Goal: Transaction & Acquisition: Purchase product/service

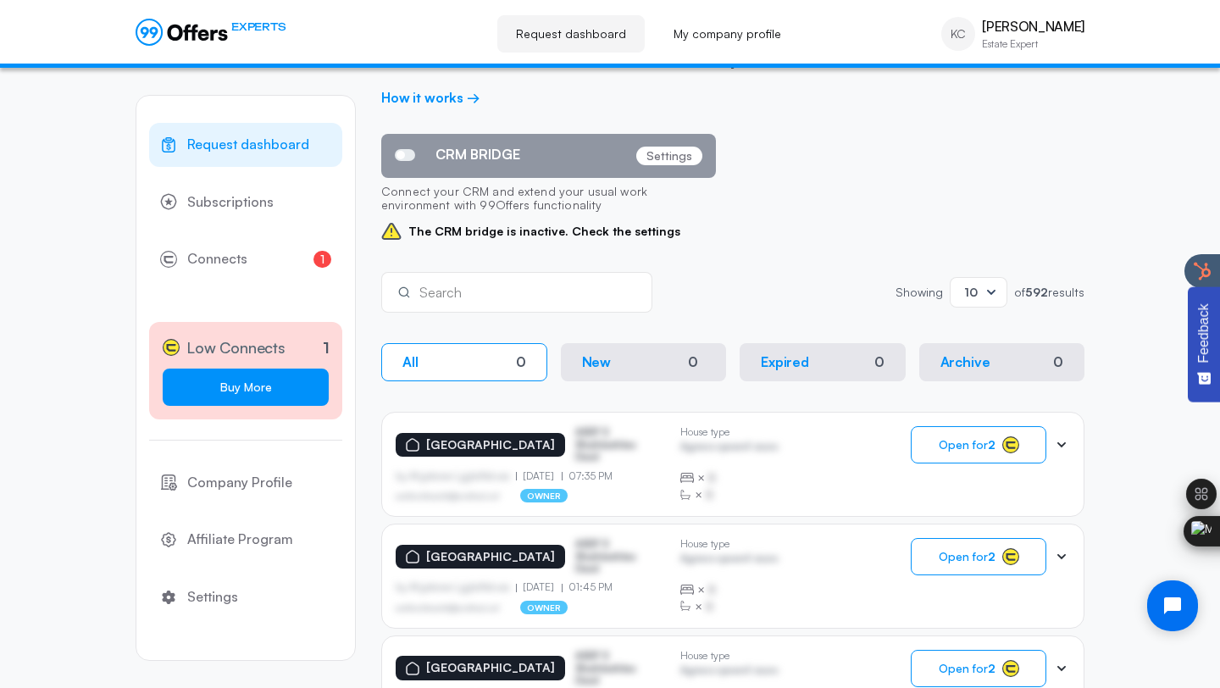
click at [284, 388] on link "Buy More" at bounding box center [246, 387] width 166 height 37
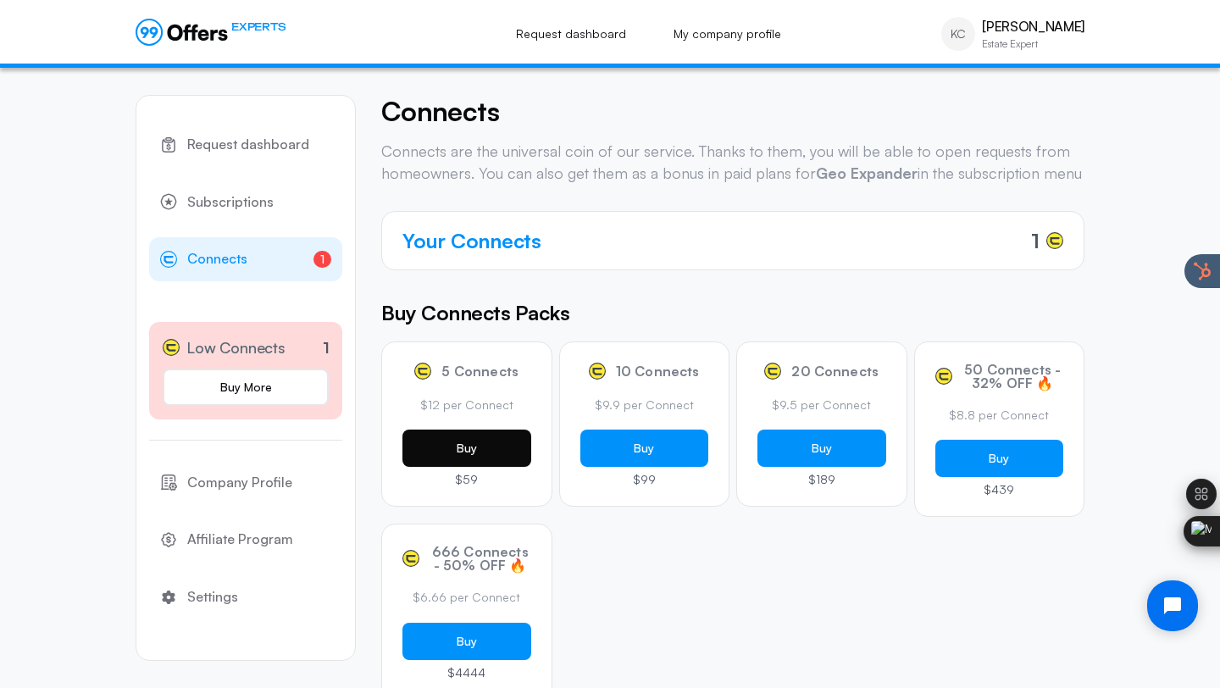
click at [503, 458] on button "Buy" at bounding box center [466, 448] width 129 height 37
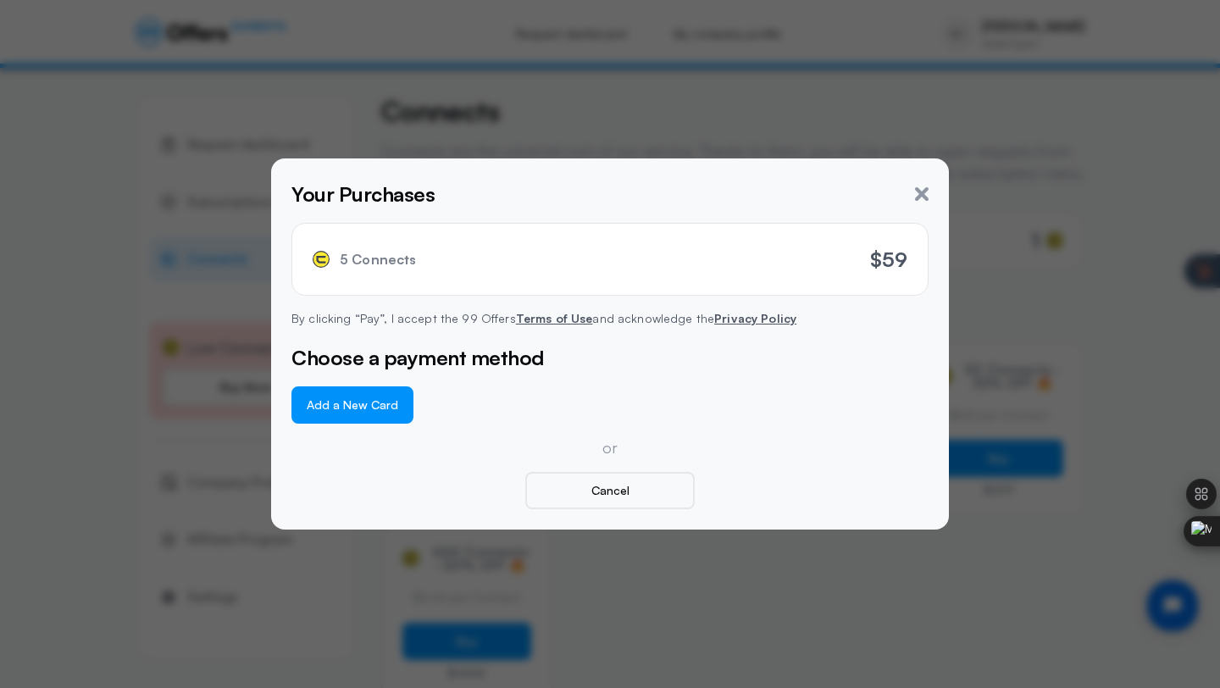
click at [327, 400] on button "Add a New Card" at bounding box center [352, 404] width 122 height 37
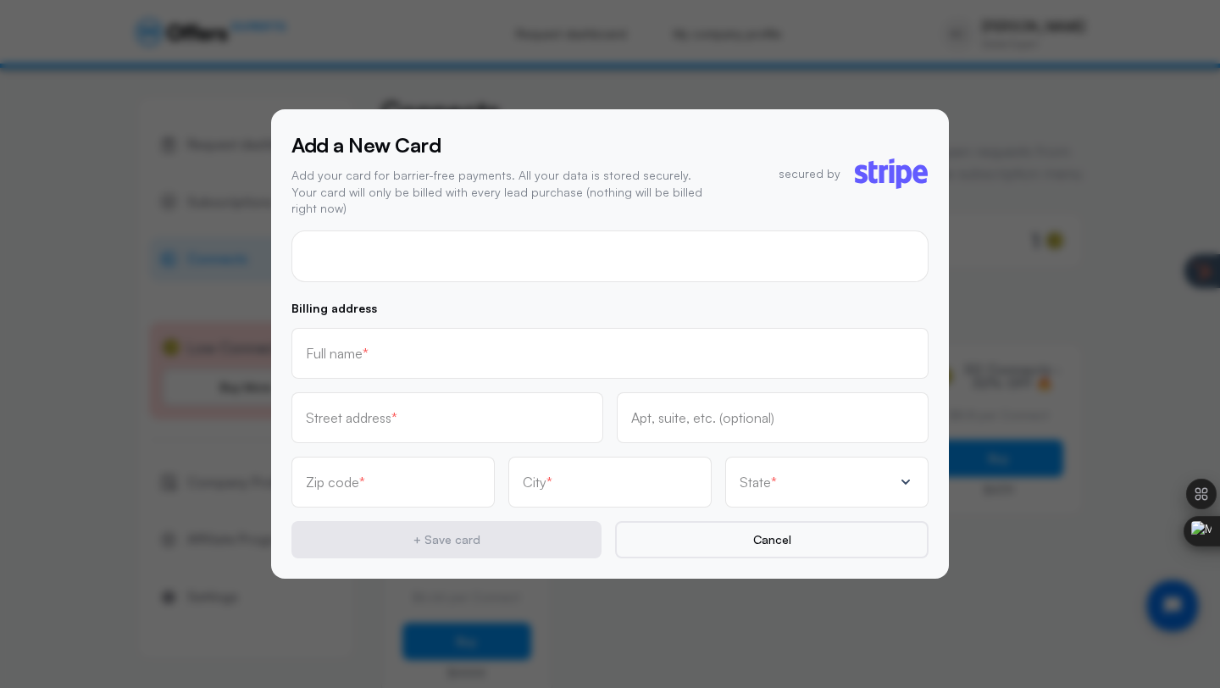
click at [429, 262] on div at bounding box center [609, 256] width 637 height 52
click at [480, 350] on input "text" at bounding box center [610, 359] width 608 height 19
type input "[PERSON_NAME]"
type input "776 York dr Rockwall"
type input "75087"
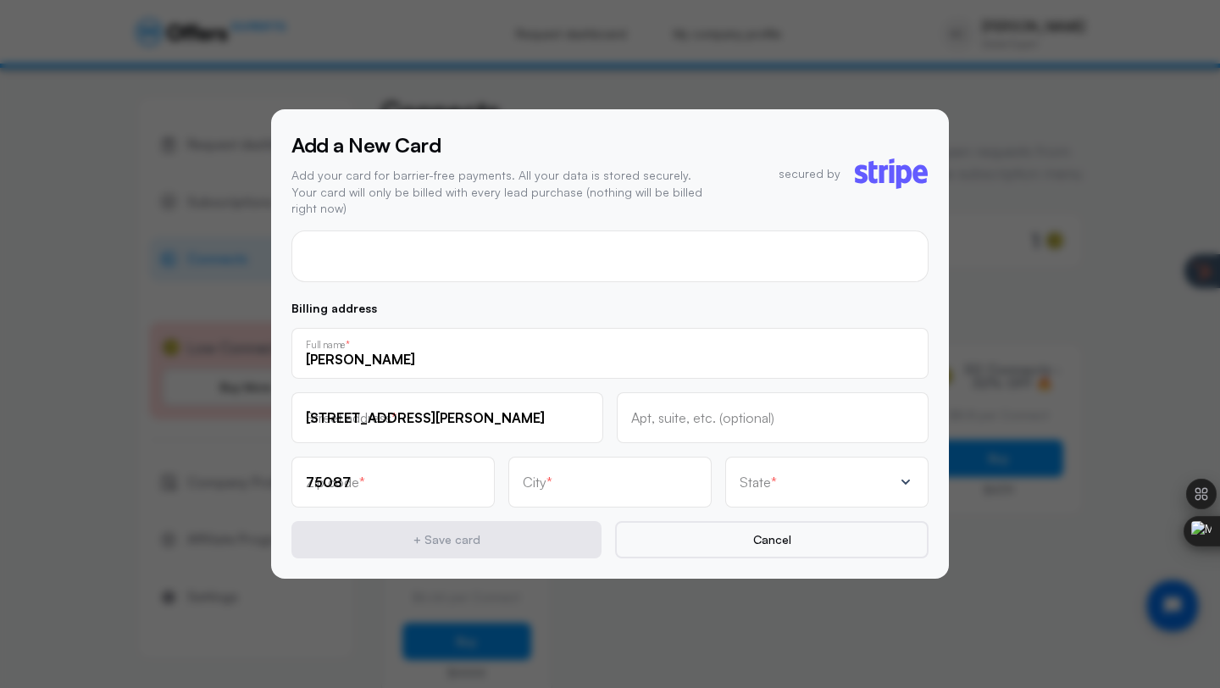
type input "Rockwall"
click at [448, 414] on input "776 York dr Rockwall" at bounding box center [447, 423] width 283 height 19
click at [756, 475] on p "State" at bounding box center [755, 482] width 31 height 14
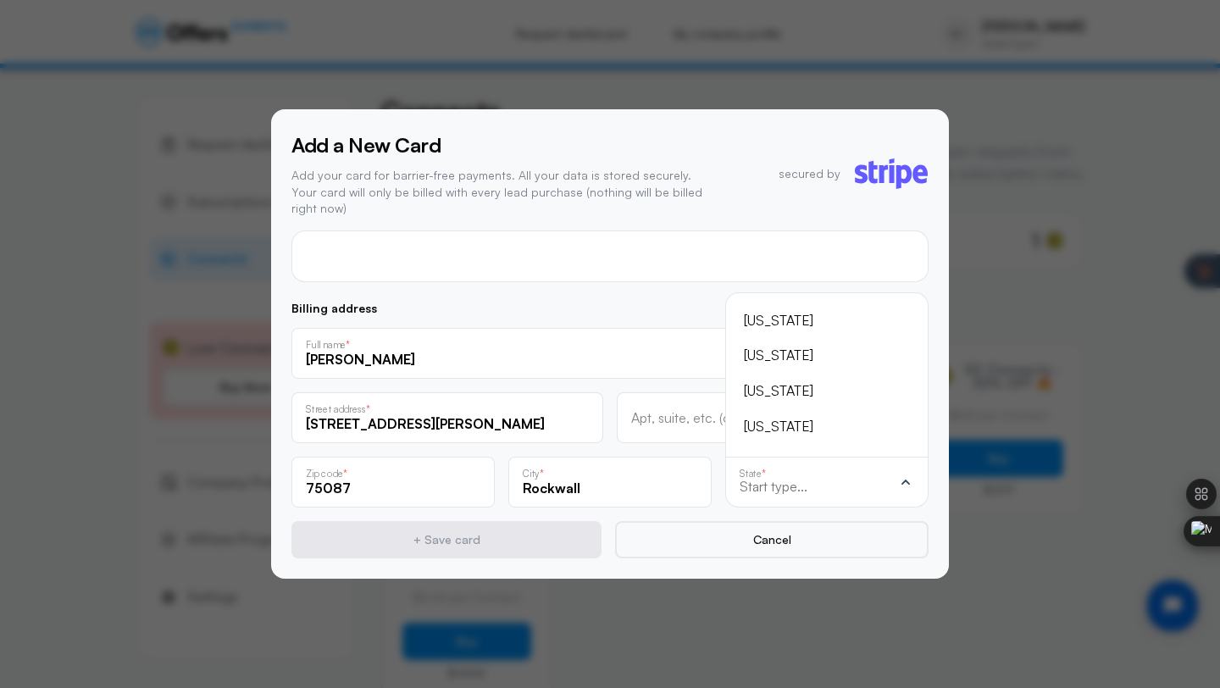
scroll to position [-1169, 0]
click at [786, 480] on input "text" at bounding box center [816, 486] width 153 height 15
type input "te"
click at [822, 383] on div "[US_STATE]" at bounding box center [817, 391] width 146 height 22
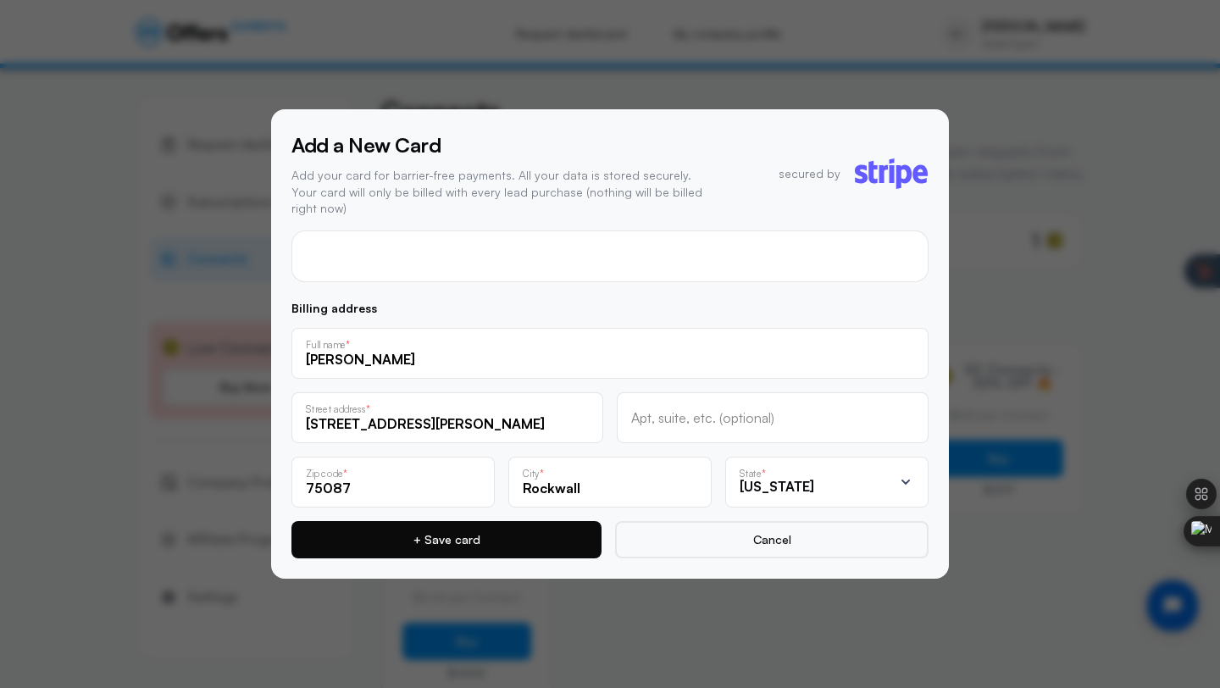
click at [480, 537] on button "+ Save card" at bounding box center [446, 539] width 310 height 37
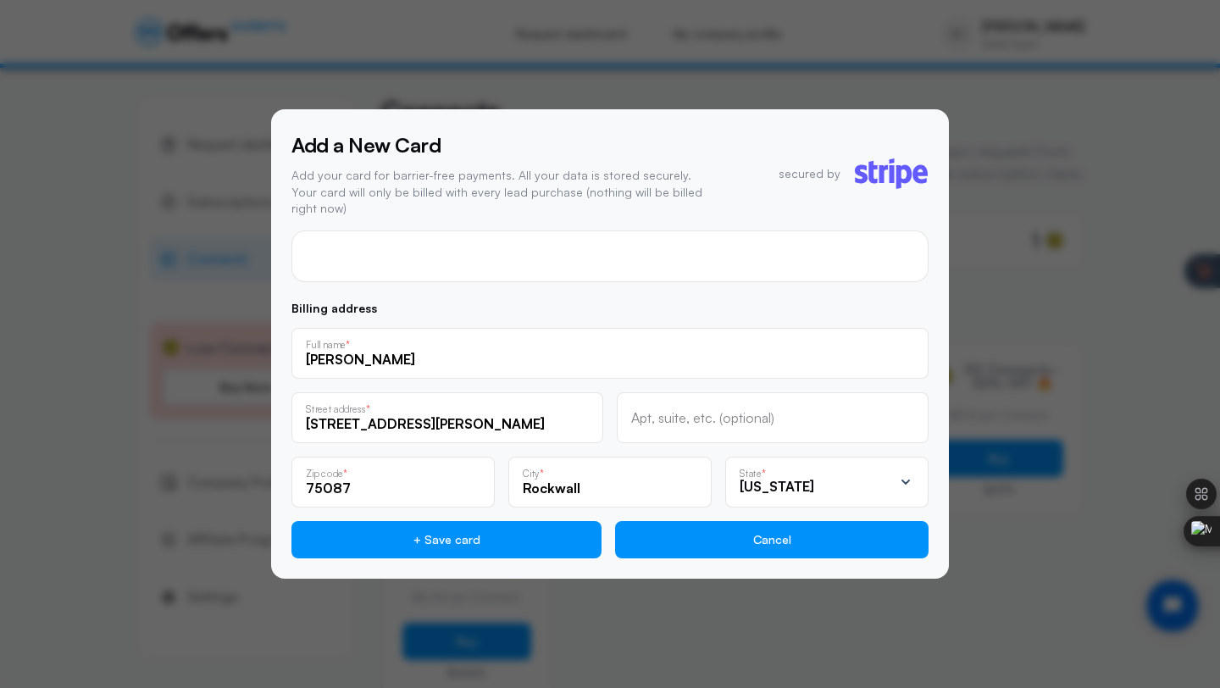
click at [756, 527] on button "Cancel" at bounding box center [771, 539] width 313 height 37
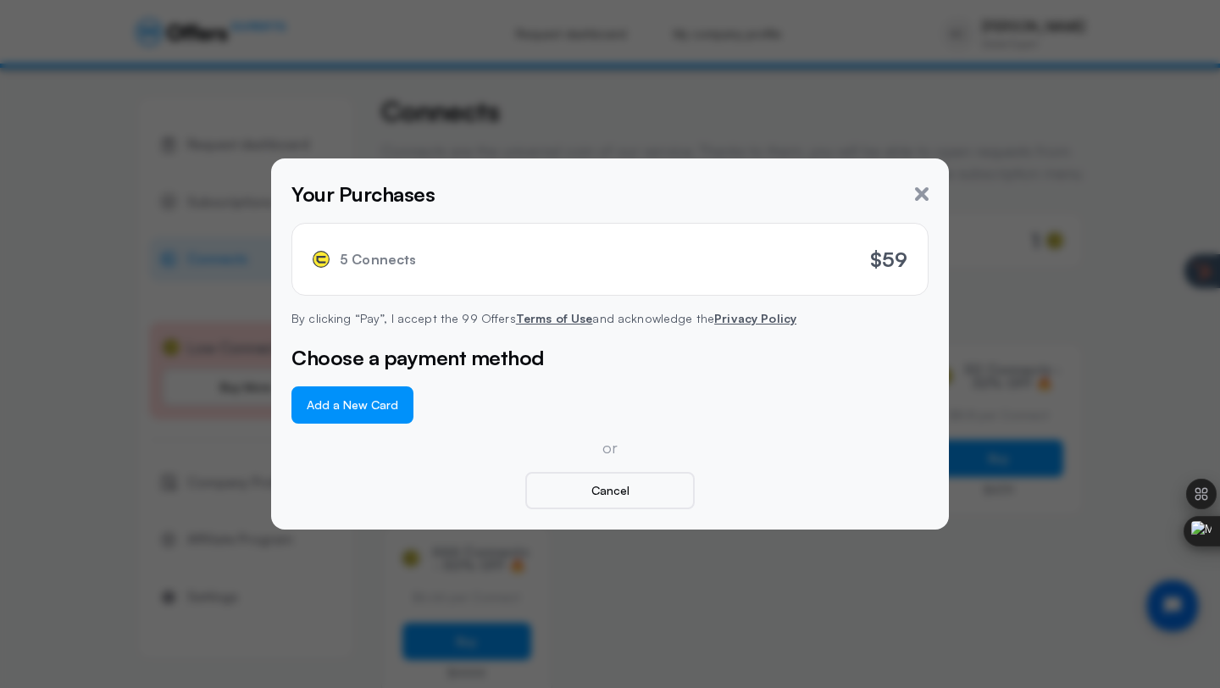
click at [347, 411] on button "Add a New Card" at bounding box center [352, 404] width 122 height 37
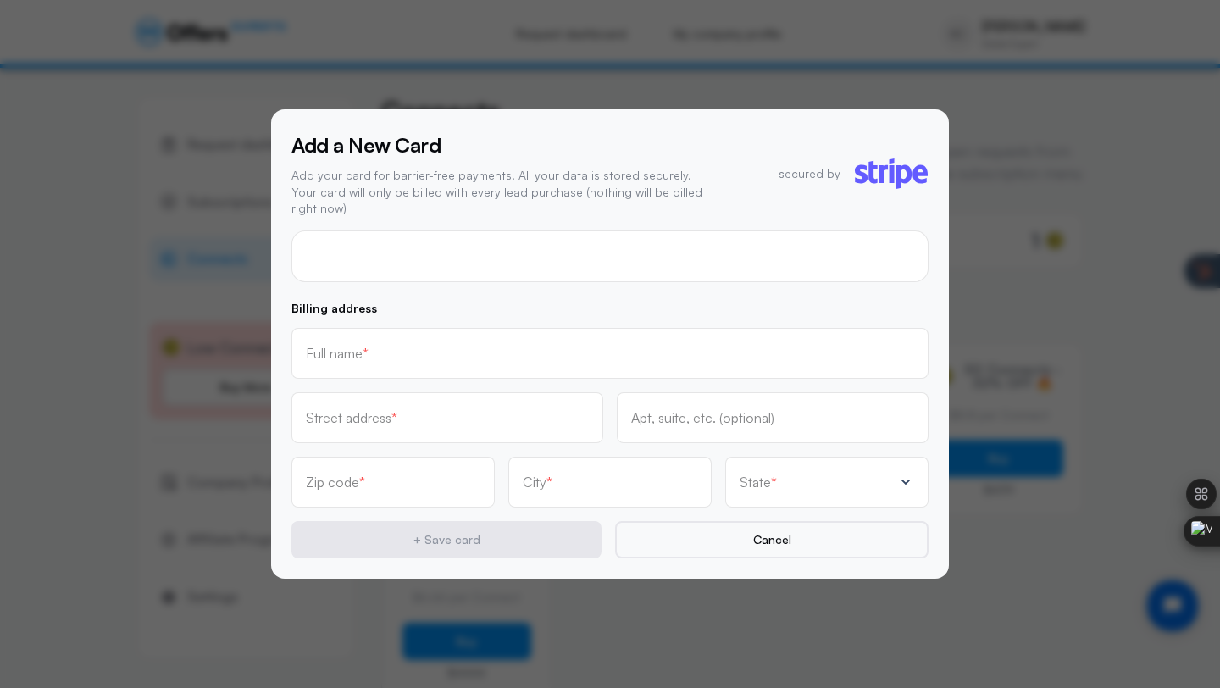
click at [468, 219] on div "Add a New Card Add your card for barrier-free payments. All your data is stored…" at bounding box center [609, 344] width 637 height 429
click at [714, 392] on div "Apt, suite, etc. (optional)" at bounding box center [773, 417] width 312 height 51
click at [602, 352] on input "text" at bounding box center [610, 353] width 608 height 19
type input "[PERSON_NAME]"
type input "776 York dr Rockwall"
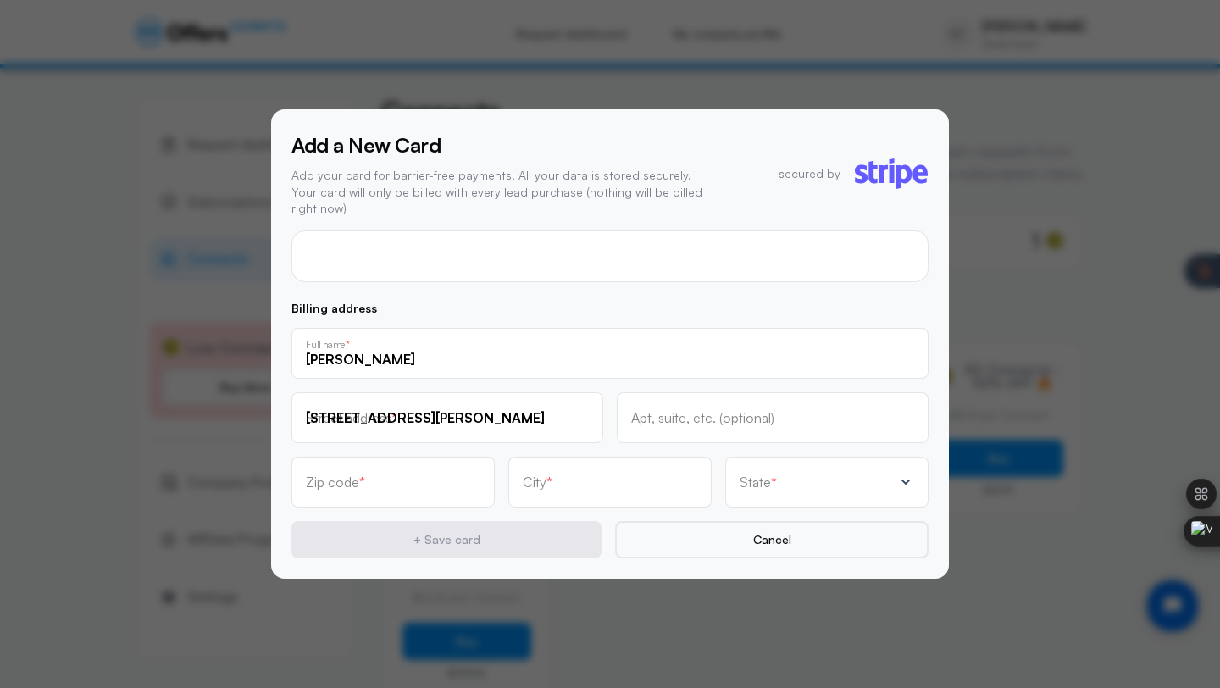
type input "75087"
type input "Rockwall"
click at [757, 489] on div "State *" at bounding box center [826, 482] width 203 height 51
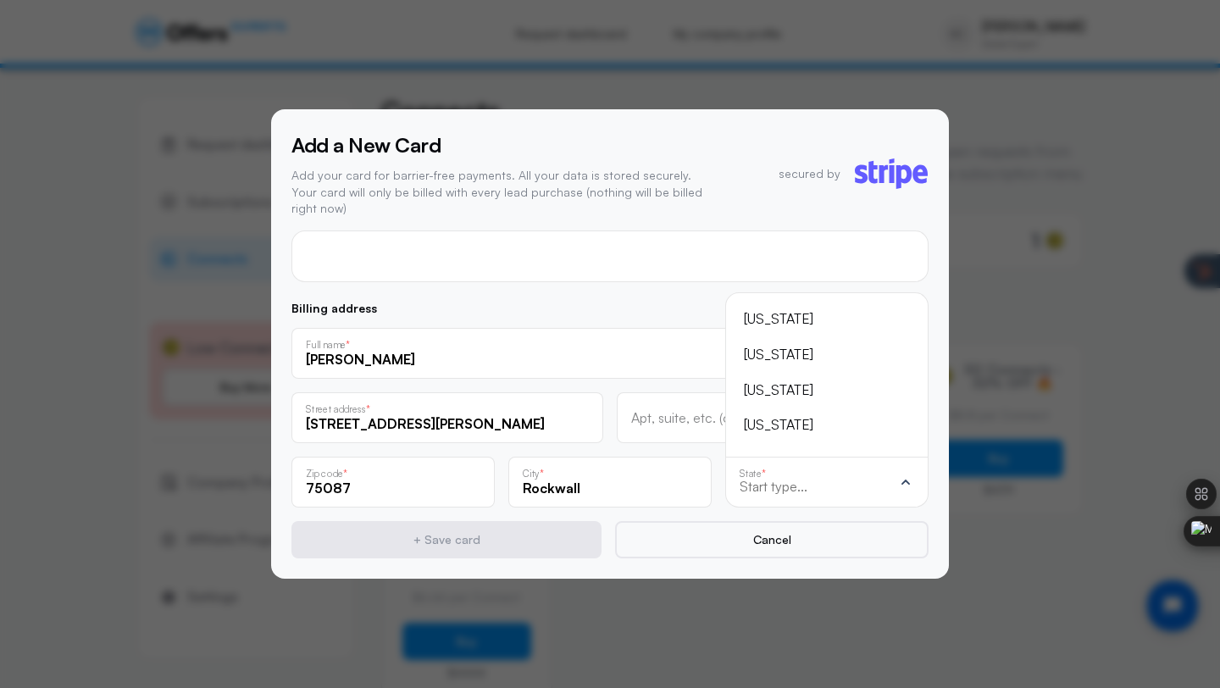
click at [757, 489] on div "State *" at bounding box center [826, 482] width 203 height 51
click at [763, 479] on p "State" at bounding box center [755, 482] width 31 height 14
click at [763, 479] on input "text" at bounding box center [816, 486] width 153 height 15
type input "tex"
click at [807, 419] on div "[US_STATE]" at bounding box center [817, 425] width 146 height 22
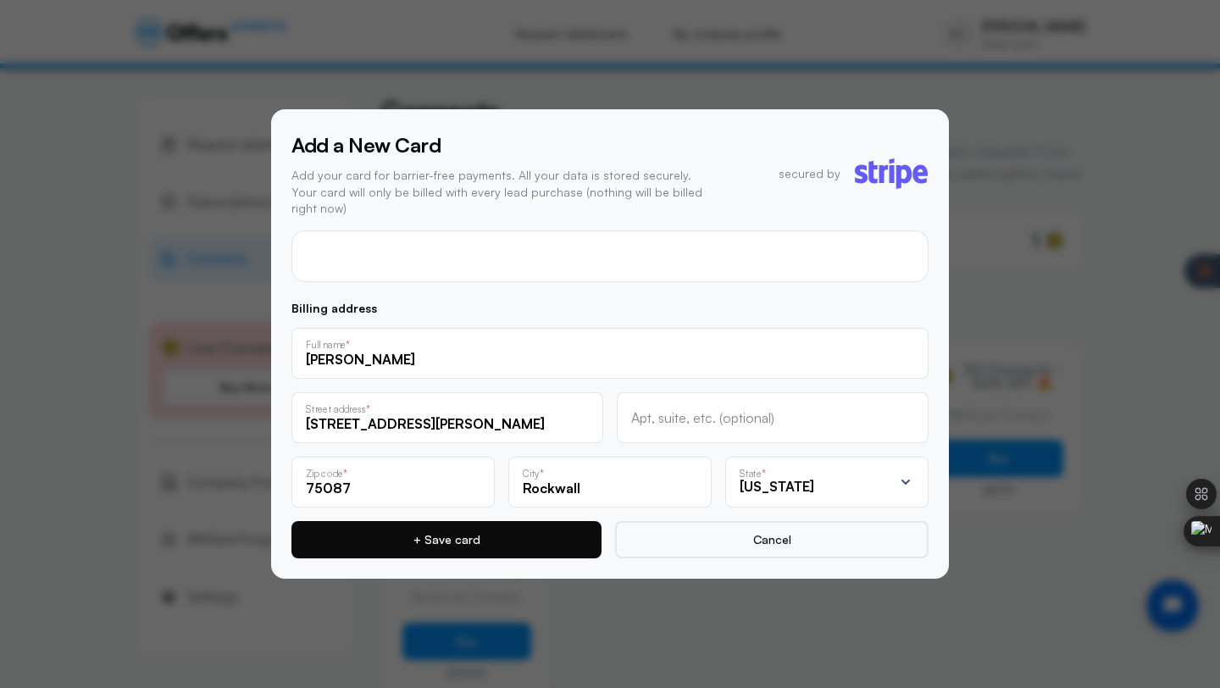
click at [517, 549] on button "+ Save card" at bounding box center [446, 539] width 310 height 37
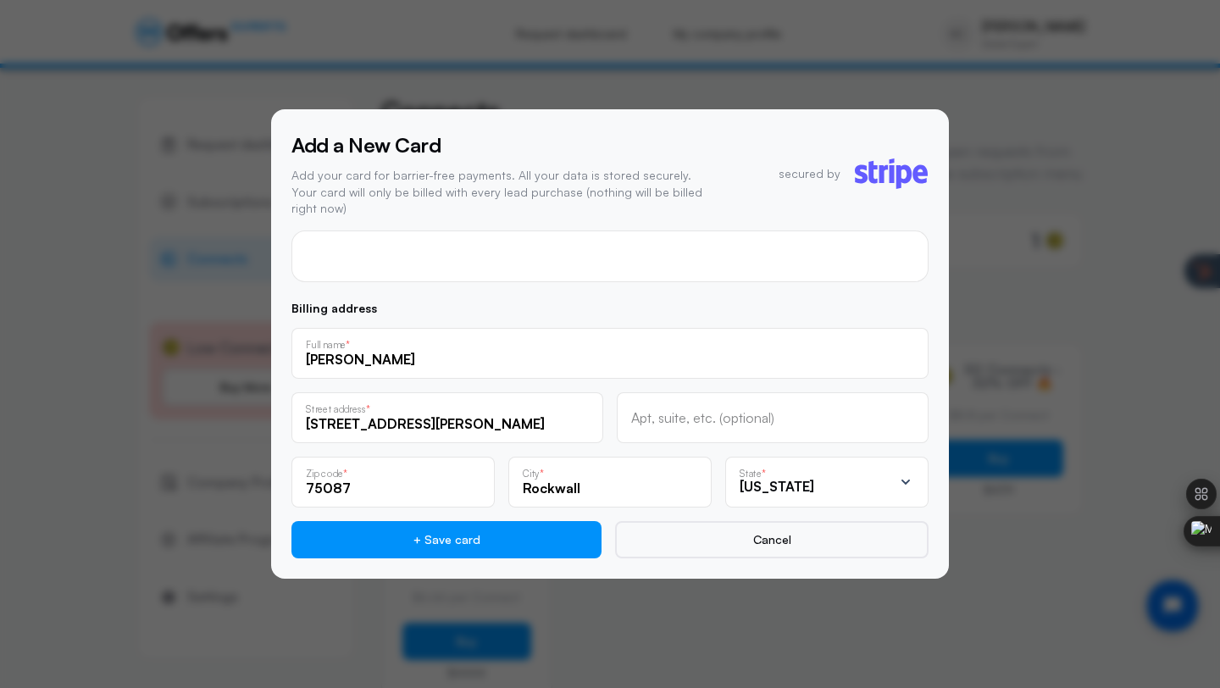
click at [470, 419] on input "776 York dr Rockwall" at bounding box center [447, 423] width 283 height 19
type input "776 York dr"
click at [512, 578] on div at bounding box center [610, 344] width 1220 height 688
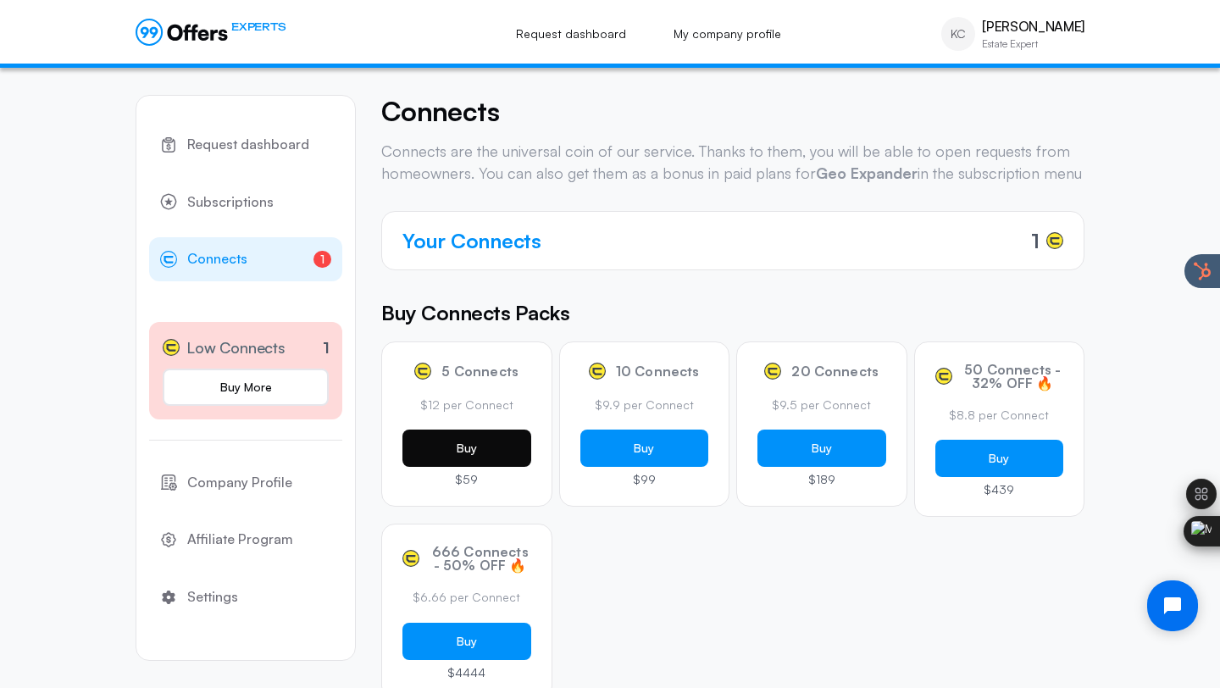
click at [473, 460] on button "Buy" at bounding box center [466, 448] width 129 height 37
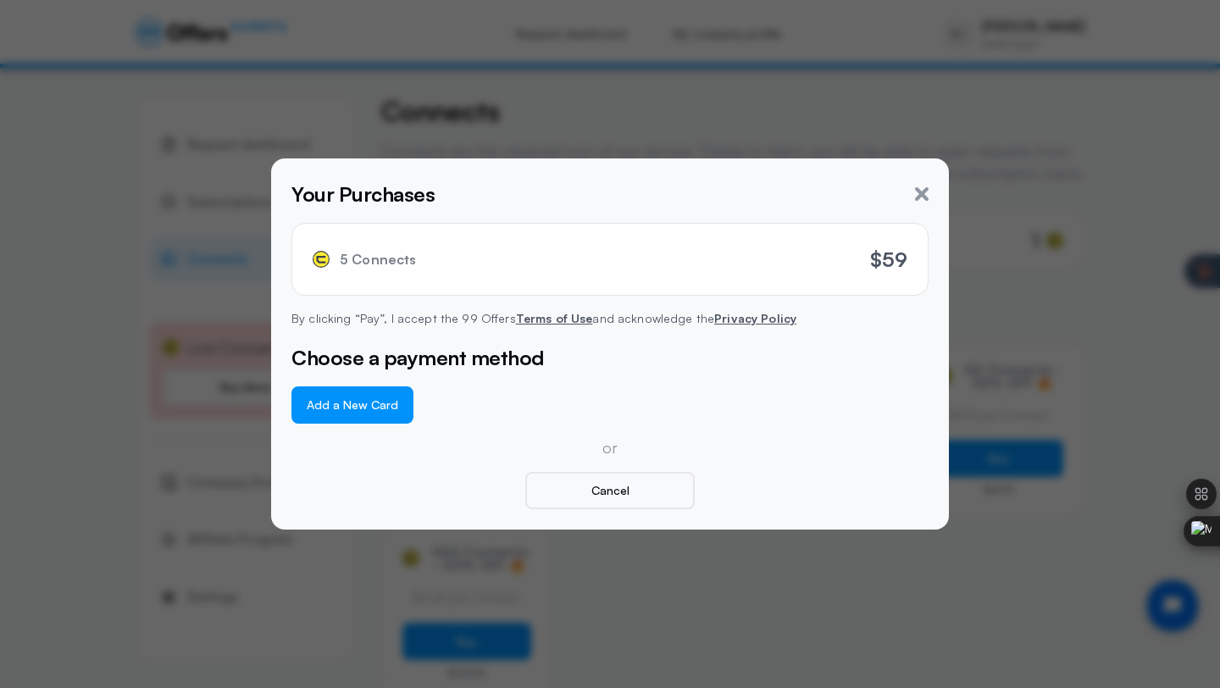
click at [350, 417] on button "Add a New Card" at bounding box center [352, 404] width 122 height 37
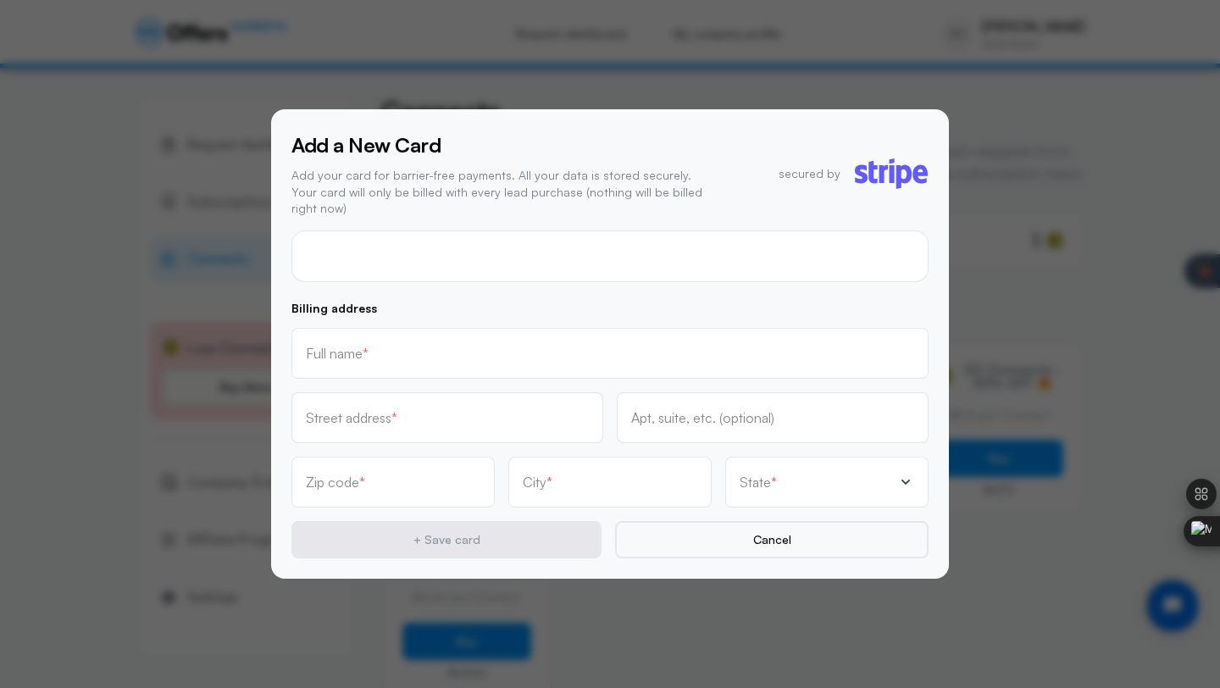
click at [402, 255] on div at bounding box center [609, 256] width 637 height 52
click at [383, 345] on input "text" at bounding box center [610, 353] width 608 height 19
type input "[PERSON_NAME]"
type input "776 York dr Rockwall"
type input "75087"
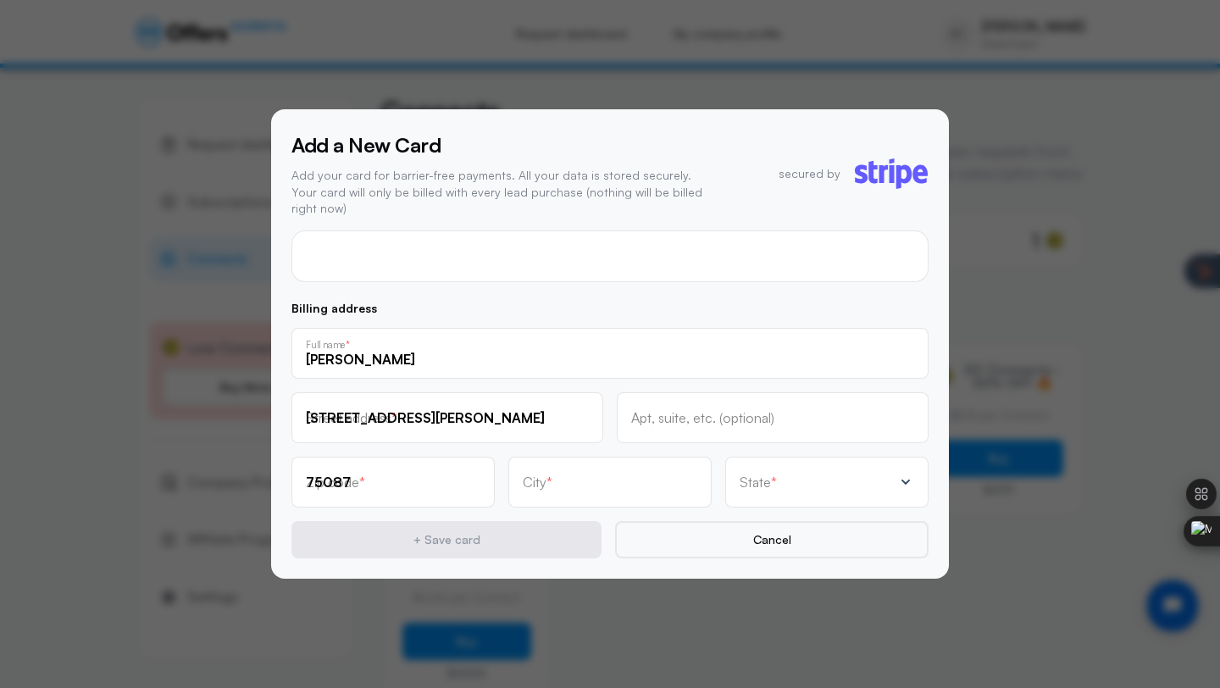
type input "Rockwall"
drag, startPoint x: 380, startPoint y: 414, endPoint x: 470, endPoint y: 417, distance: 90.7
click at [470, 417] on input "776 York dr Rockwall" at bounding box center [447, 423] width 283 height 19
type input "776 York dr"
click at [768, 484] on div "State *" at bounding box center [826, 482] width 203 height 51
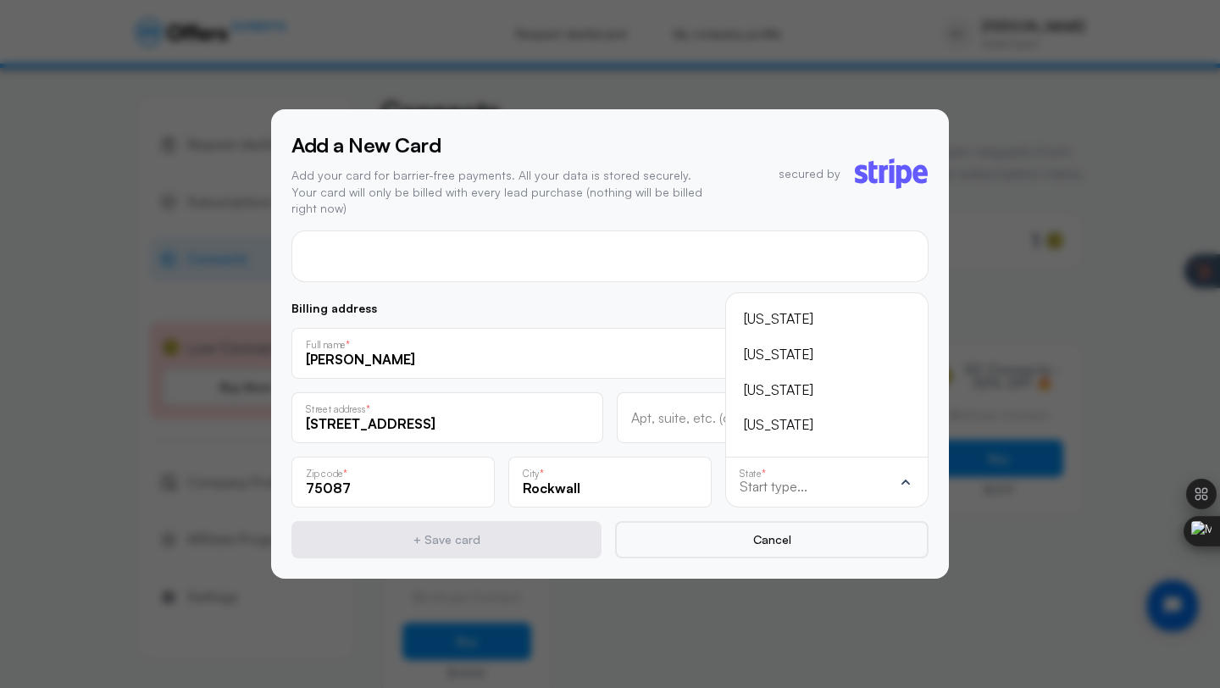
click at [768, 484] on input "text" at bounding box center [816, 486] width 153 height 15
type input "Te"
click at [790, 388] on div "[US_STATE]" at bounding box center [817, 391] width 146 height 22
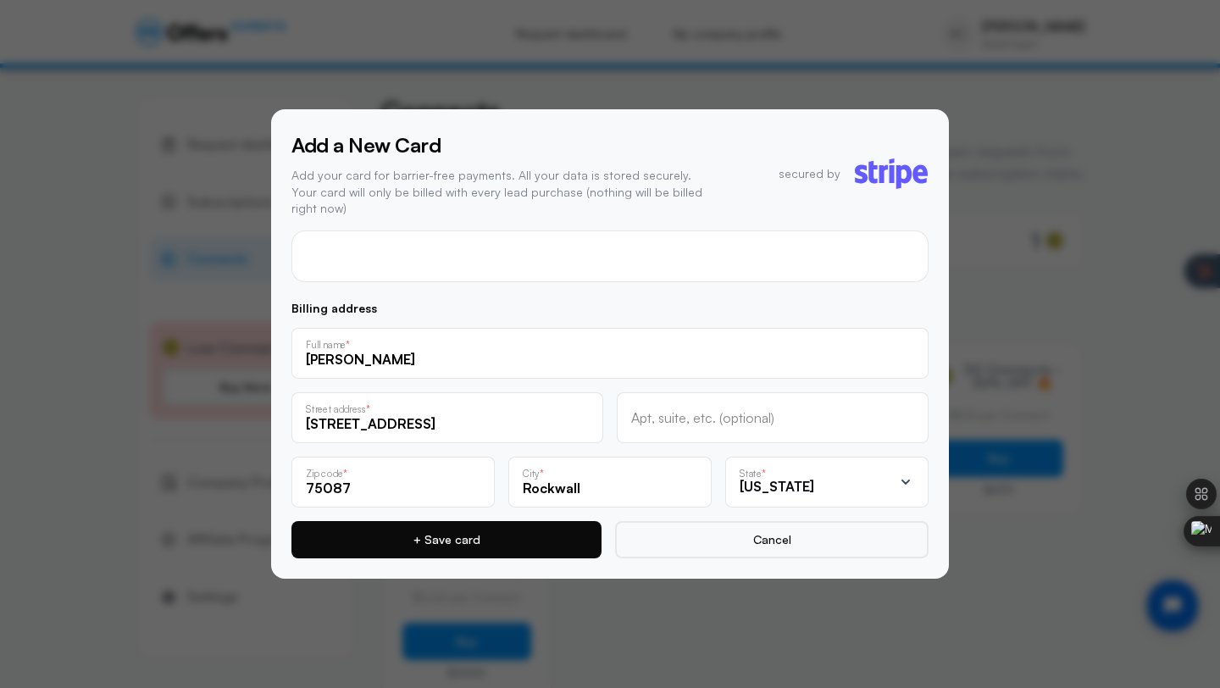
click at [531, 545] on button "+ Save card" at bounding box center [446, 539] width 310 height 37
click at [501, 536] on button "+ Save card" at bounding box center [446, 539] width 310 height 37
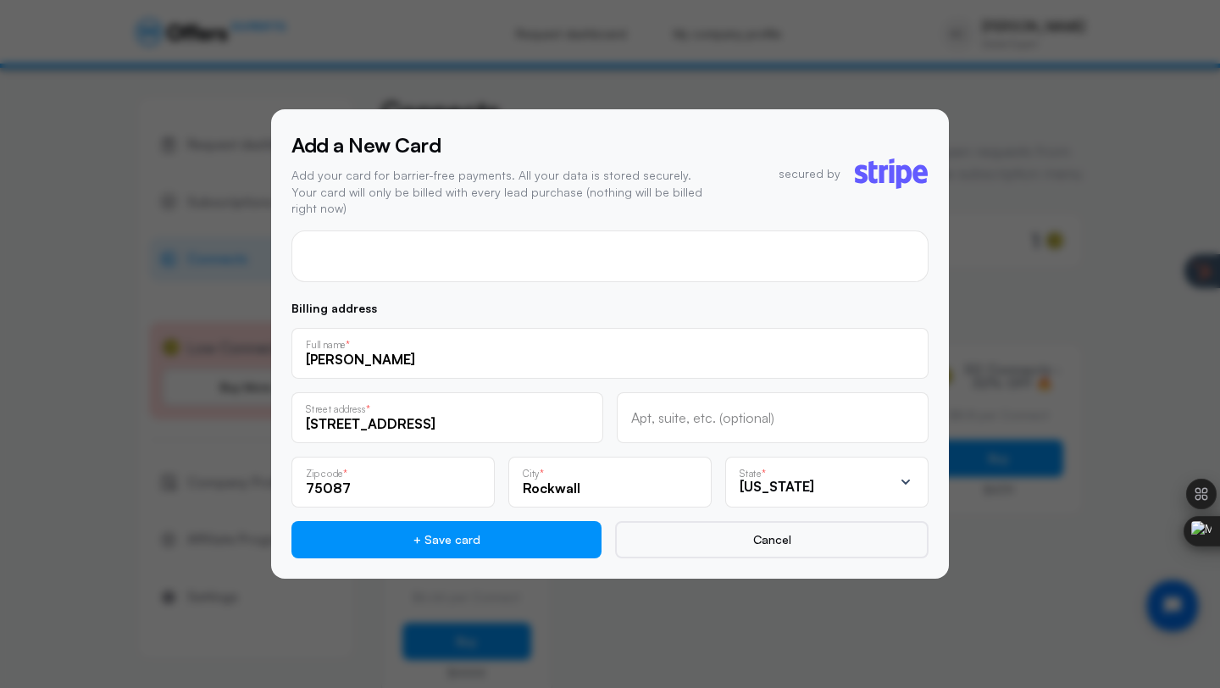
click at [521, 552] on div "Add a New Card Add your card for barrier-free payments. All your data is stored…" at bounding box center [610, 343] width 678 height 469
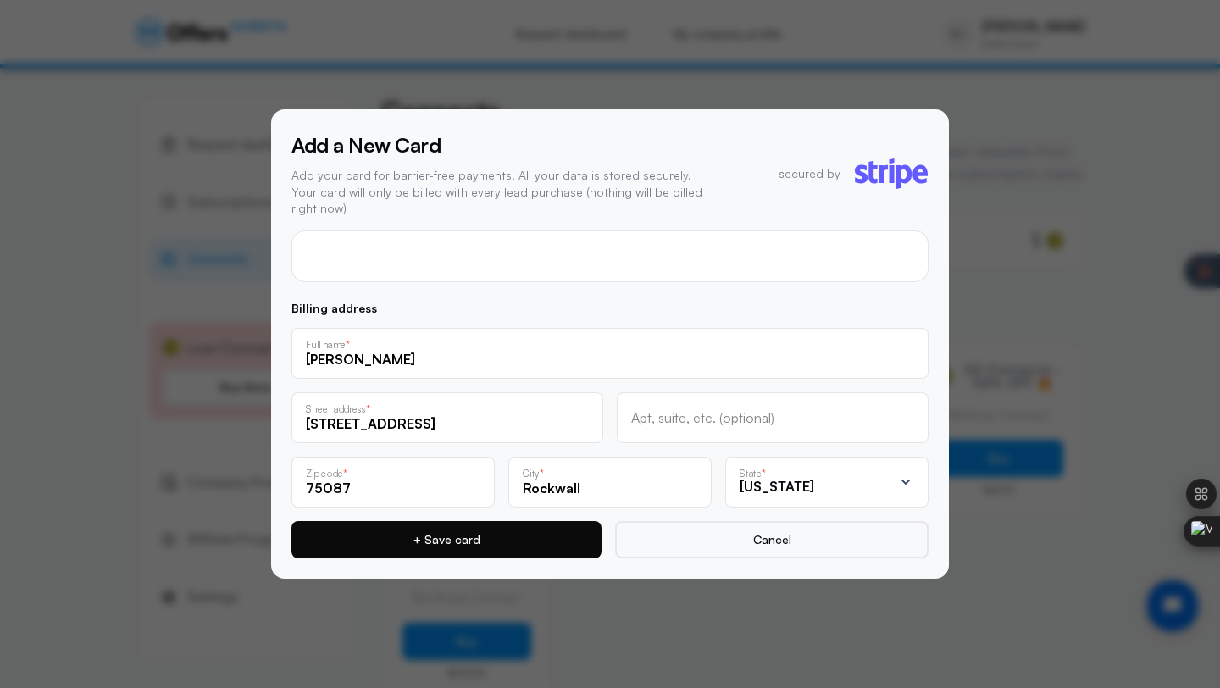
click at [526, 541] on button "+ Save card" at bounding box center [446, 539] width 310 height 37
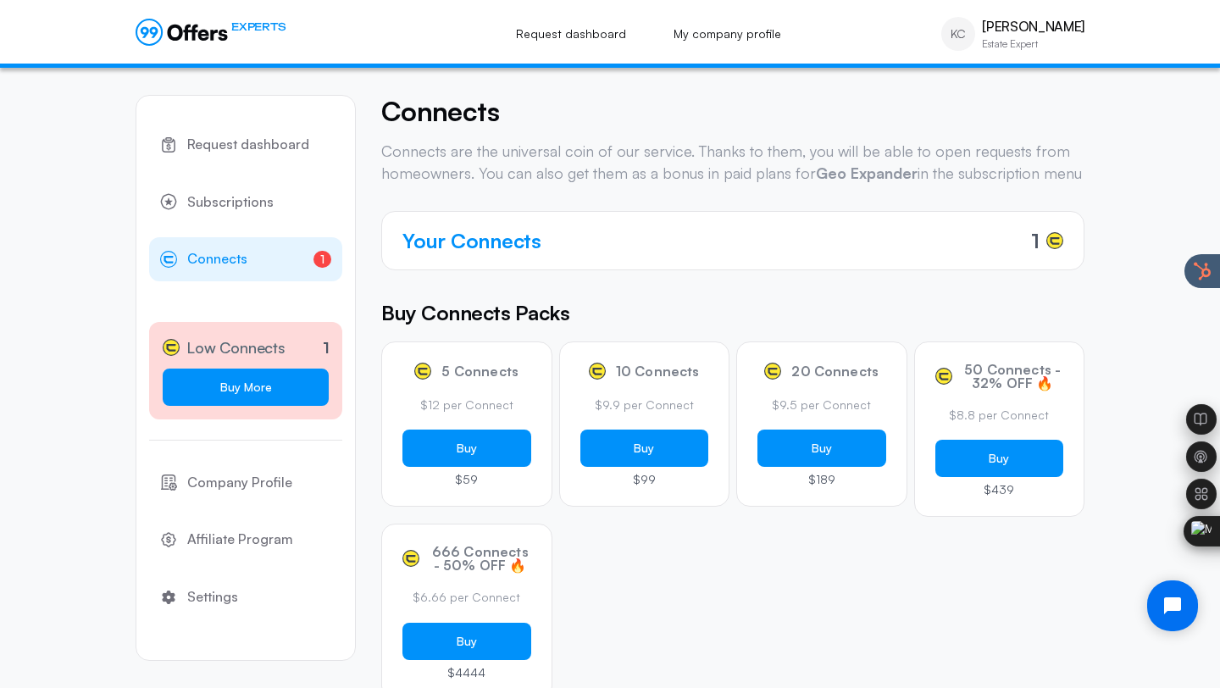
click at [276, 385] on link "Buy More" at bounding box center [246, 387] width 166 height 37
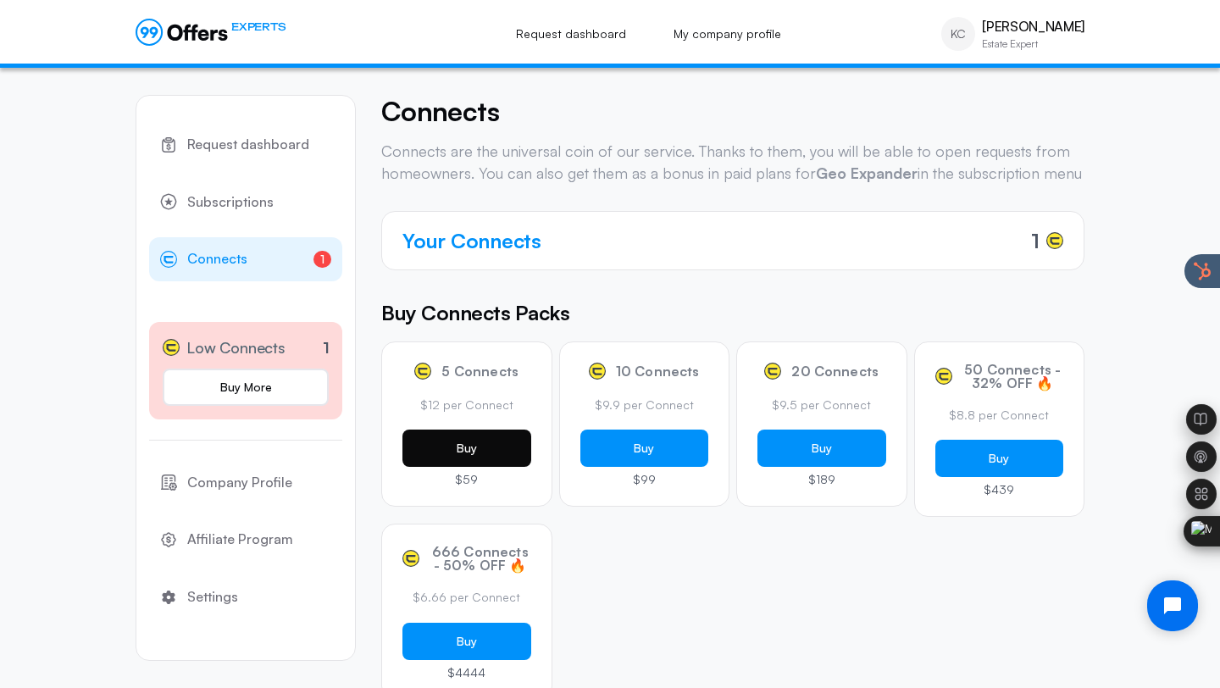
click at [456, 467] on button "Buy" at bounding box center [466, 448] width 129 height 37
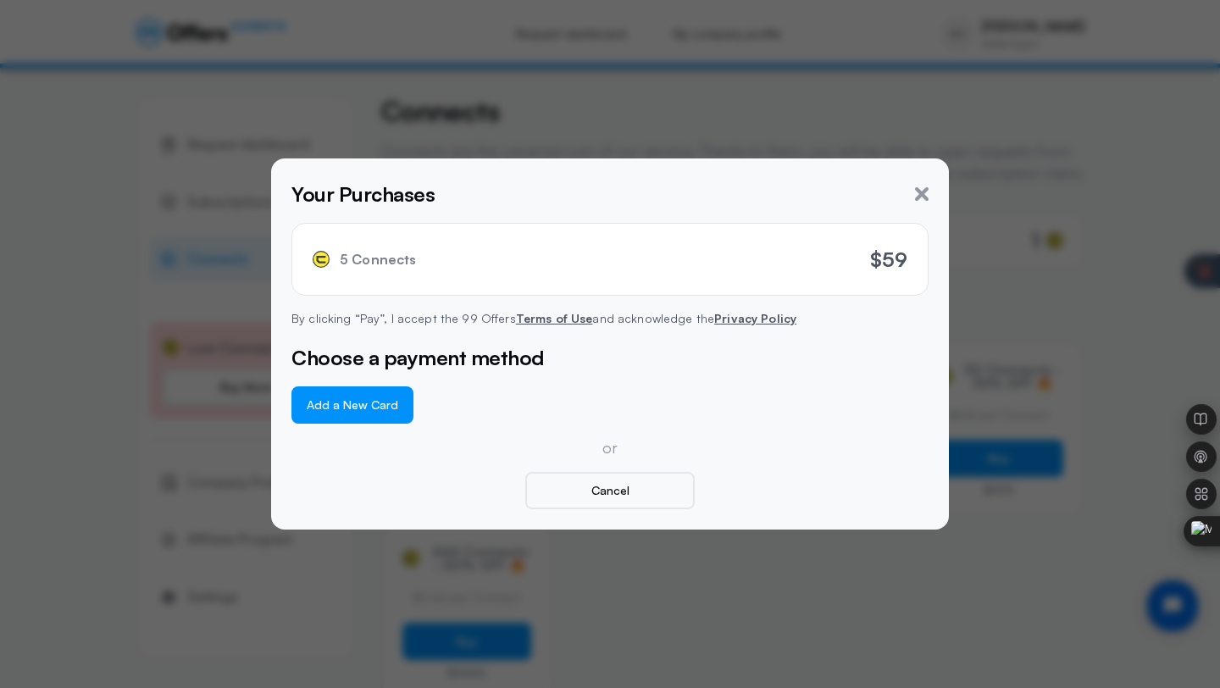
click at [367, 409] on button "Add a New Card" at bounding box center [352, 404] width 122 height 37
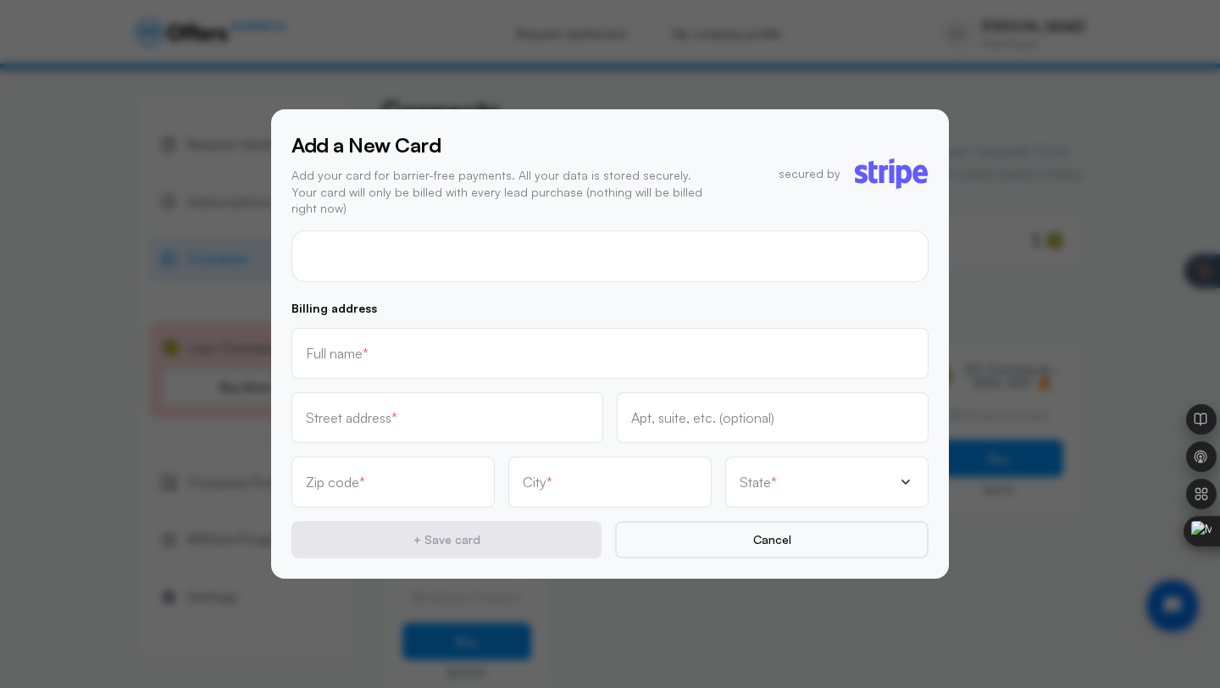
click at [419, 261] on div at bounding box center [609, 256] width 637 height 52
click at [413, 363] on div "Full name *" at bounding box center [609, 353] width 637 height 51
type input "[PERSON_NAME]"
click at [366, 408] on div "Street address *" at bounding box center [447, 417] width 283 height 19
type input "776 York Dr"
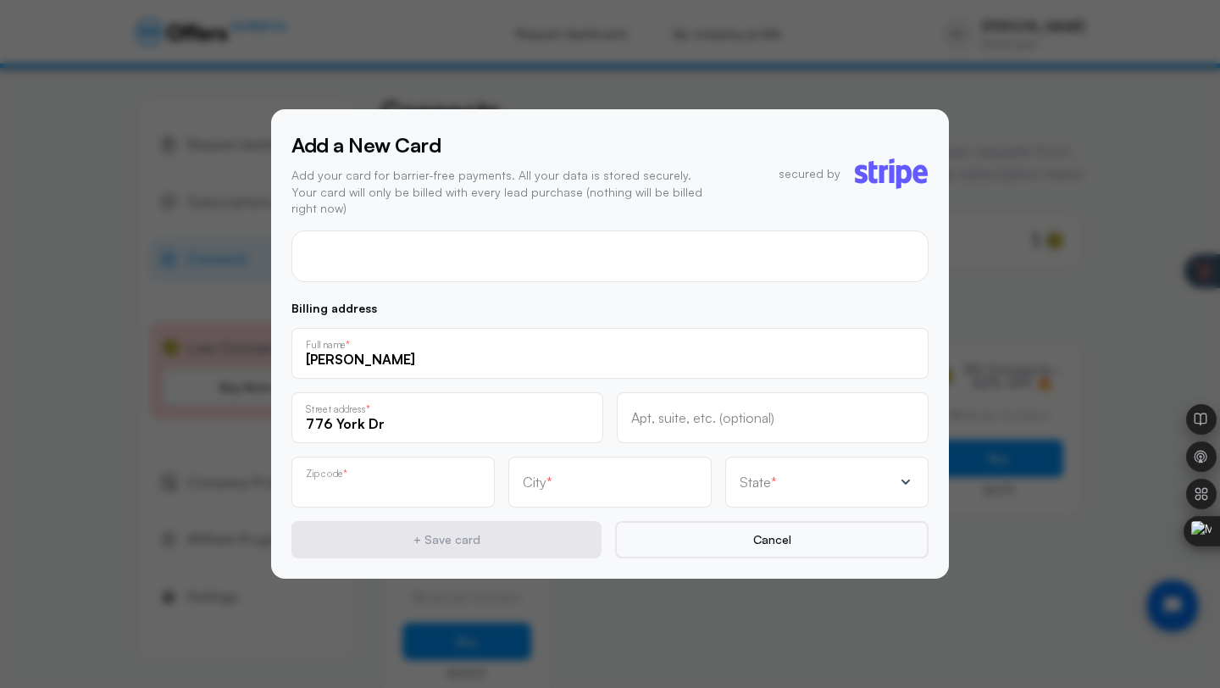
click at [346, 479] on input "text" at bounding box center [393, 488] width 175 height 19
type input "75087"
click at [579, 479] on input "text" at bounding box center [610, 488] width 175 height 19
type input "Rockwall"
click at [818, 476] on div "State *" at bounding box center [816, 482] width 153 height 17
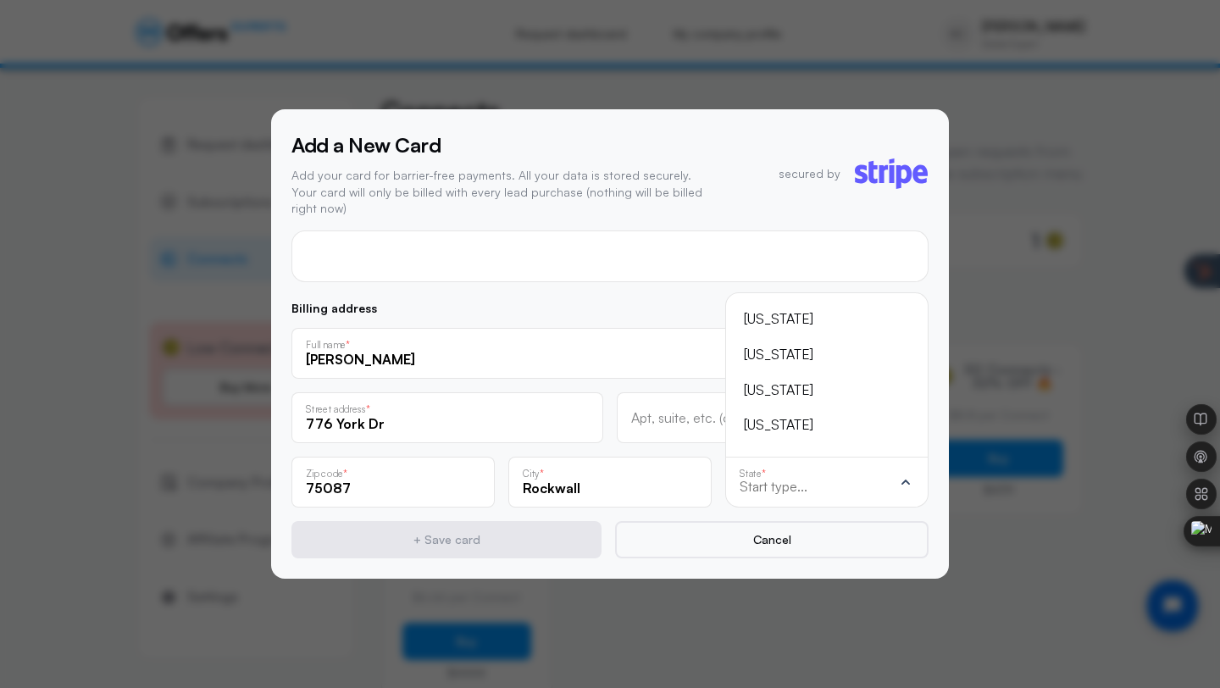
click at [818, 479] on input "text" at bounding box center [816, 486] width 153 height 15
type input "tex"
click at [808, 424] on div "[US_STATE]" at bounding box center [817, 425] width 146 height 22
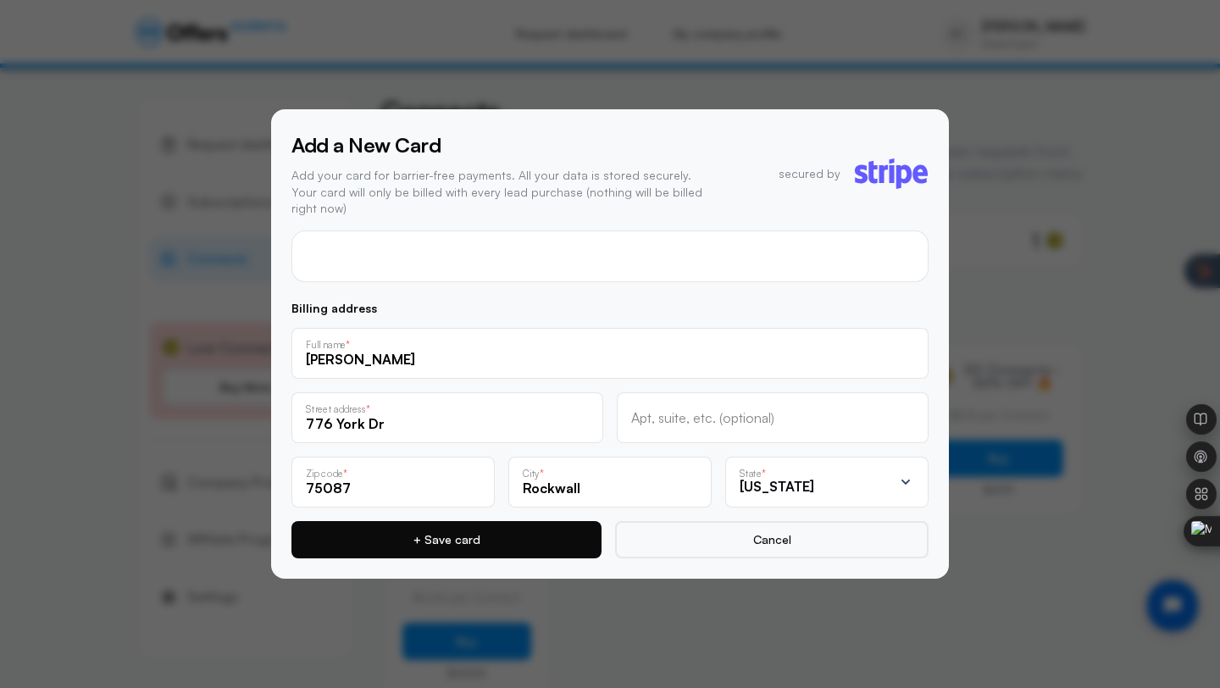
click at [527, 539] on button "+ Save card" at bounding box center [446, 539] width 310 height 37
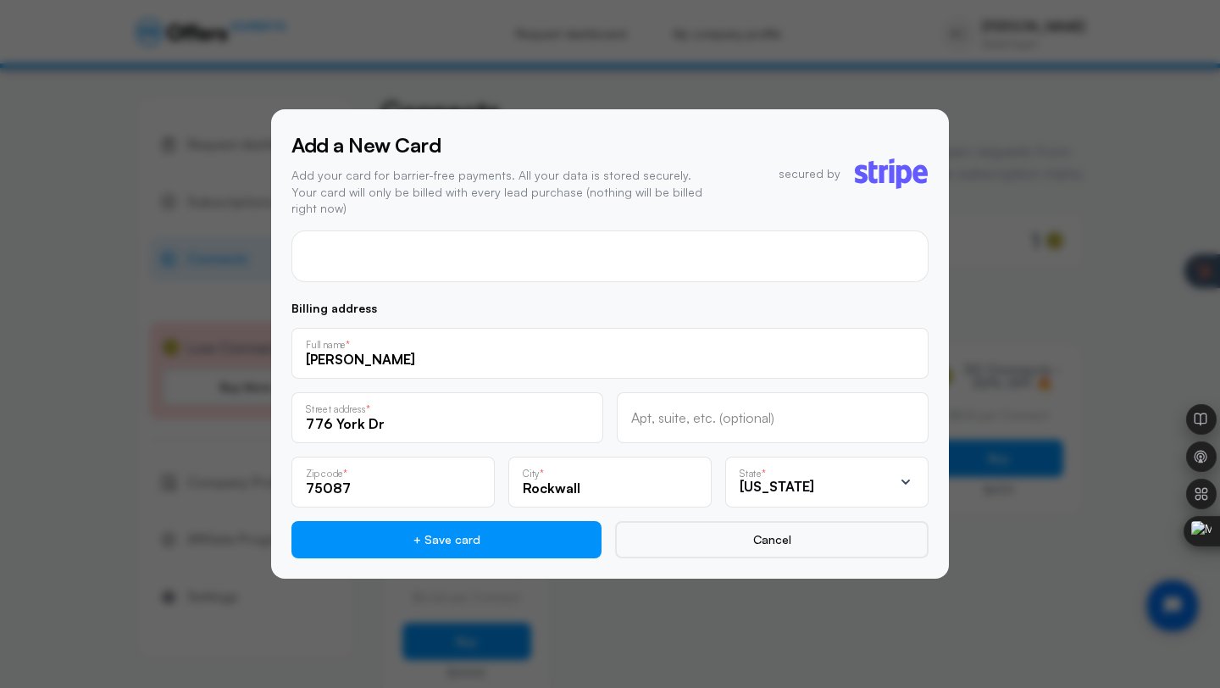
click at [768, 328] on div "[PERSON_NAME] Full name *" at bounding box center [609, 353] width 637 height 51
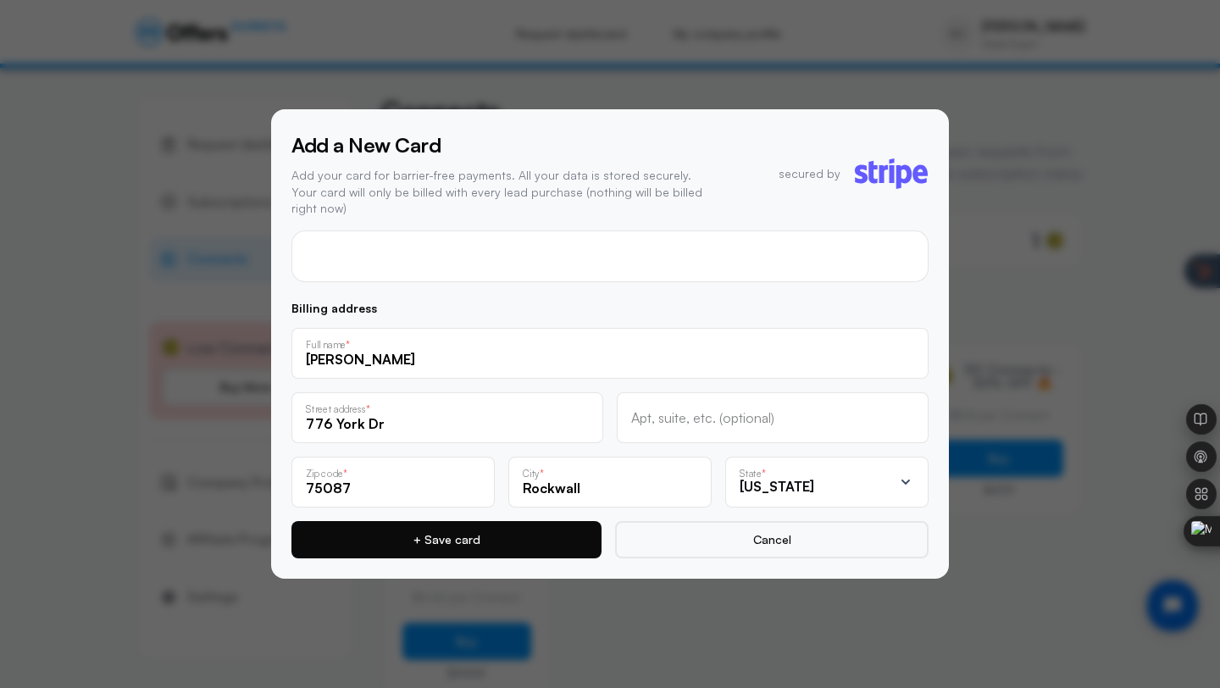
click at [515, 521] on button "+ Save card" at bounding box center [446, 539] width 310 height 37
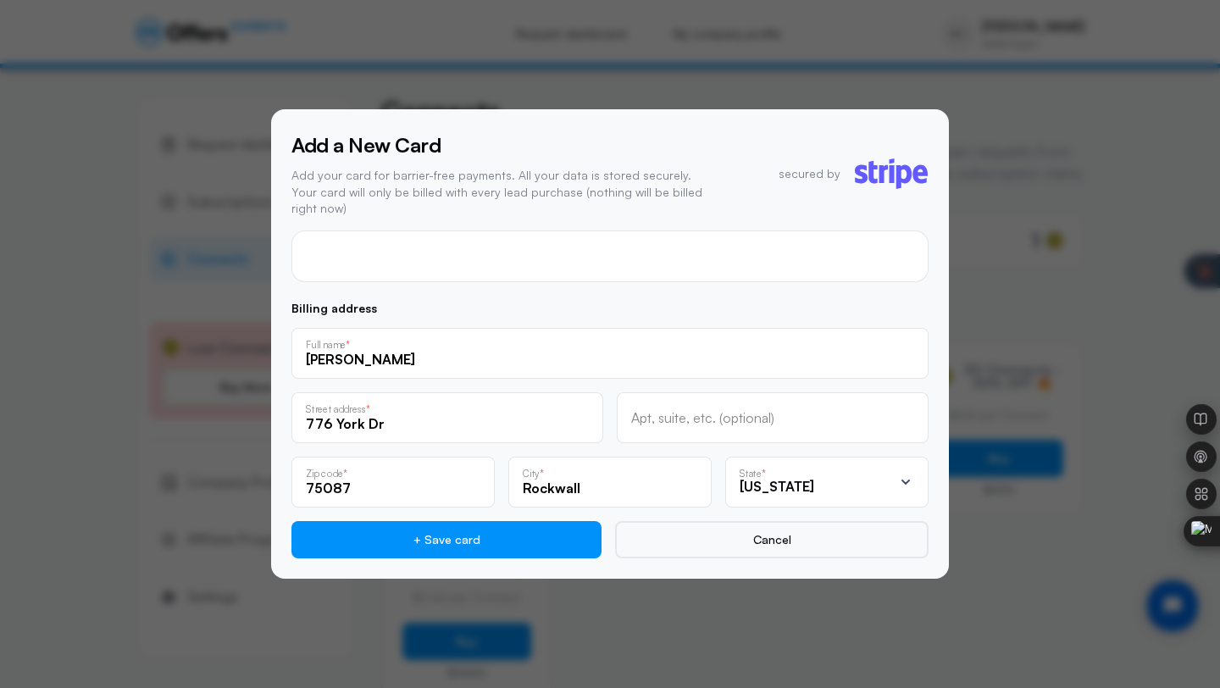
click at [513, 257] on div at bounding box center [609, 256] width 637 height 52
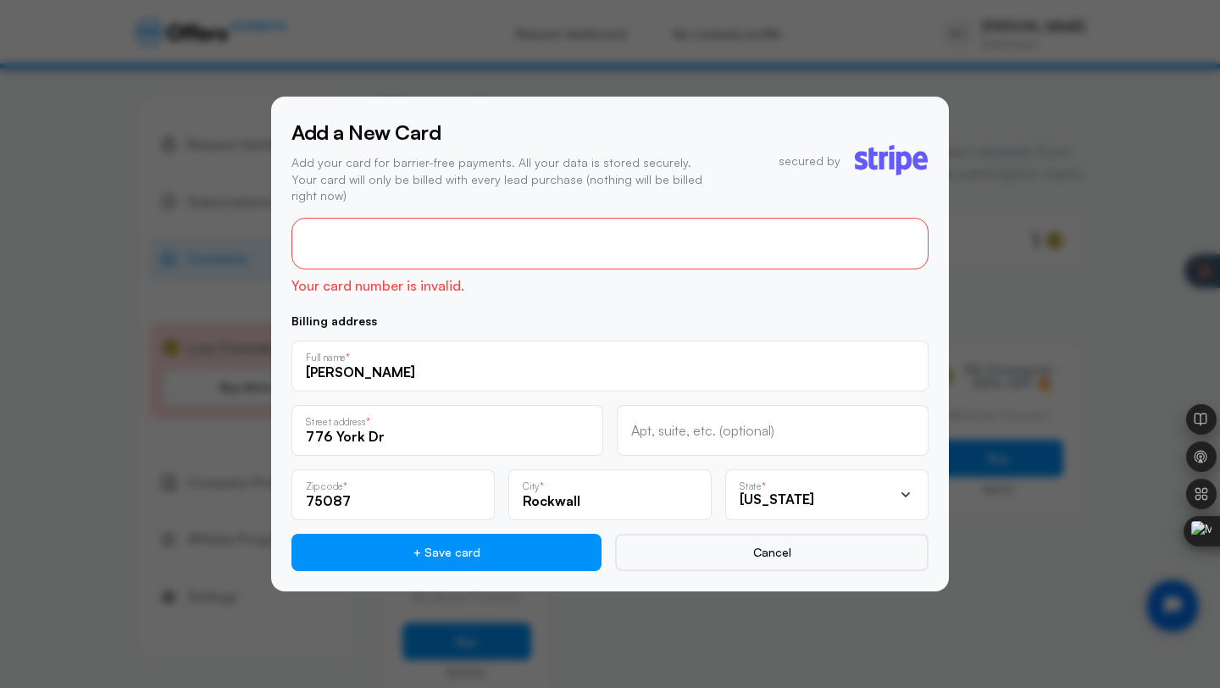
click at [807, 315] on p "Billing address" at bounding box center [609, 321] width 637 height 12
click at [512, 249] on div at bounding box center [609, 244] width 637 height 52
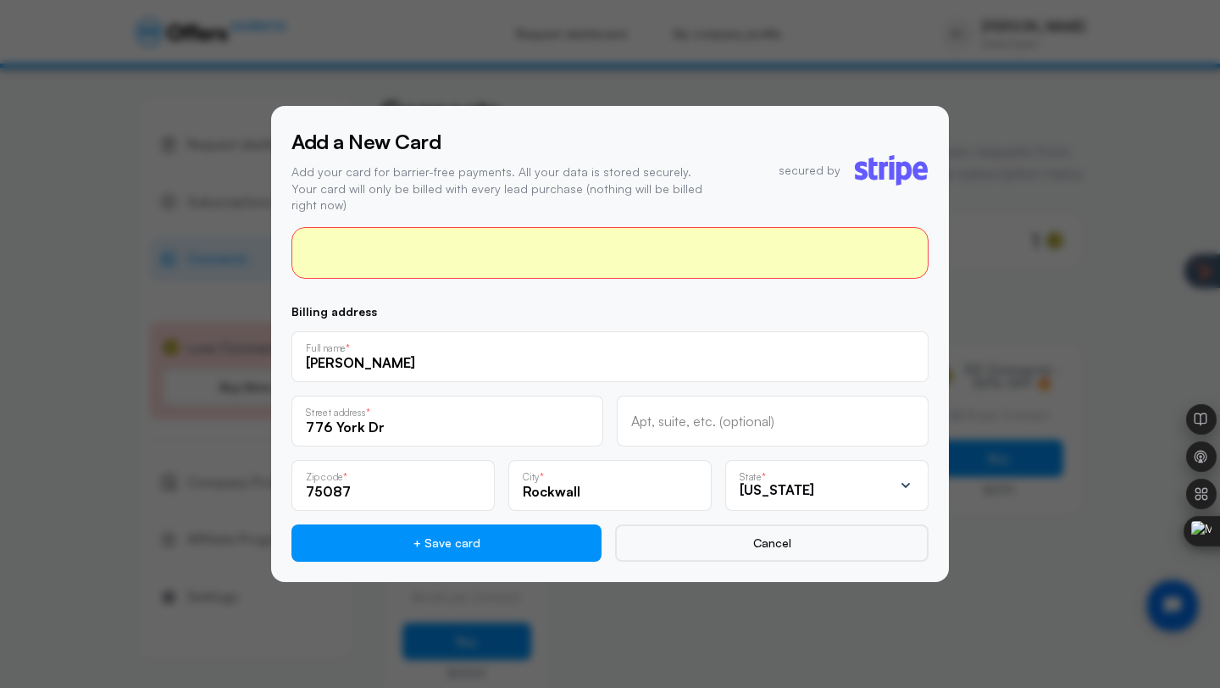
scroll to position [207, 0]
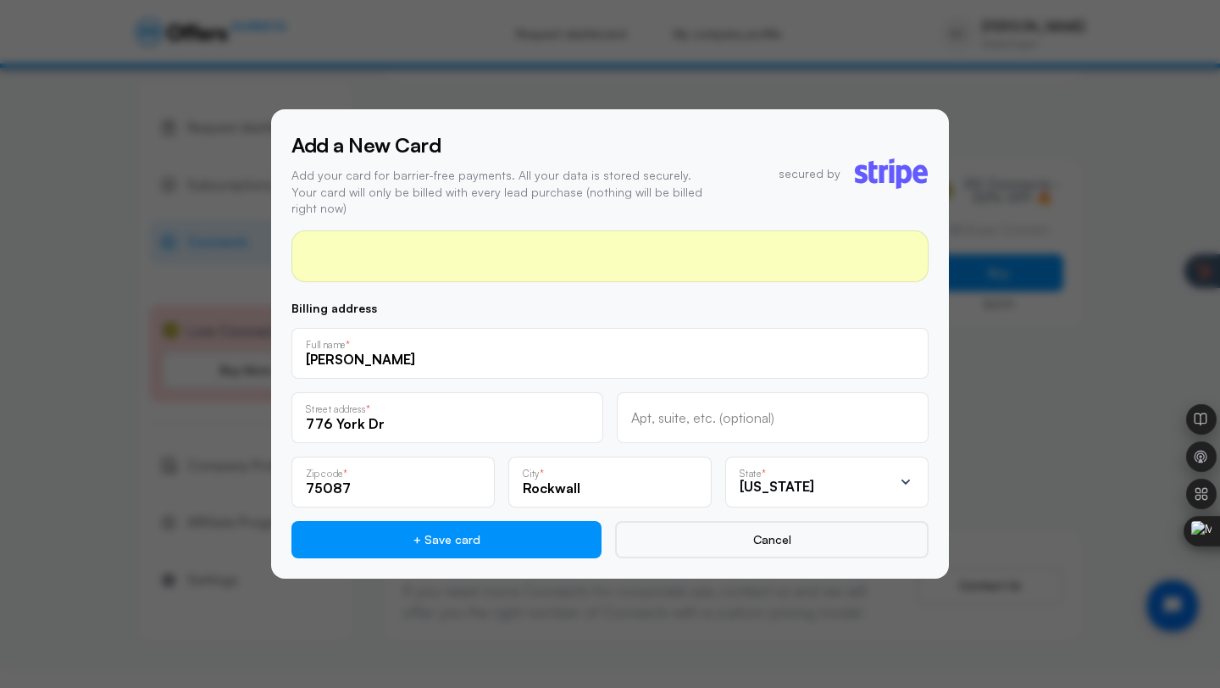
click at [568, 292] on form "Billing address [PERSON_NAME] Full name * [STREET_ADDRESS][PERSON_NAME] address…" at bounding box center [609, 394] width 637 height 328
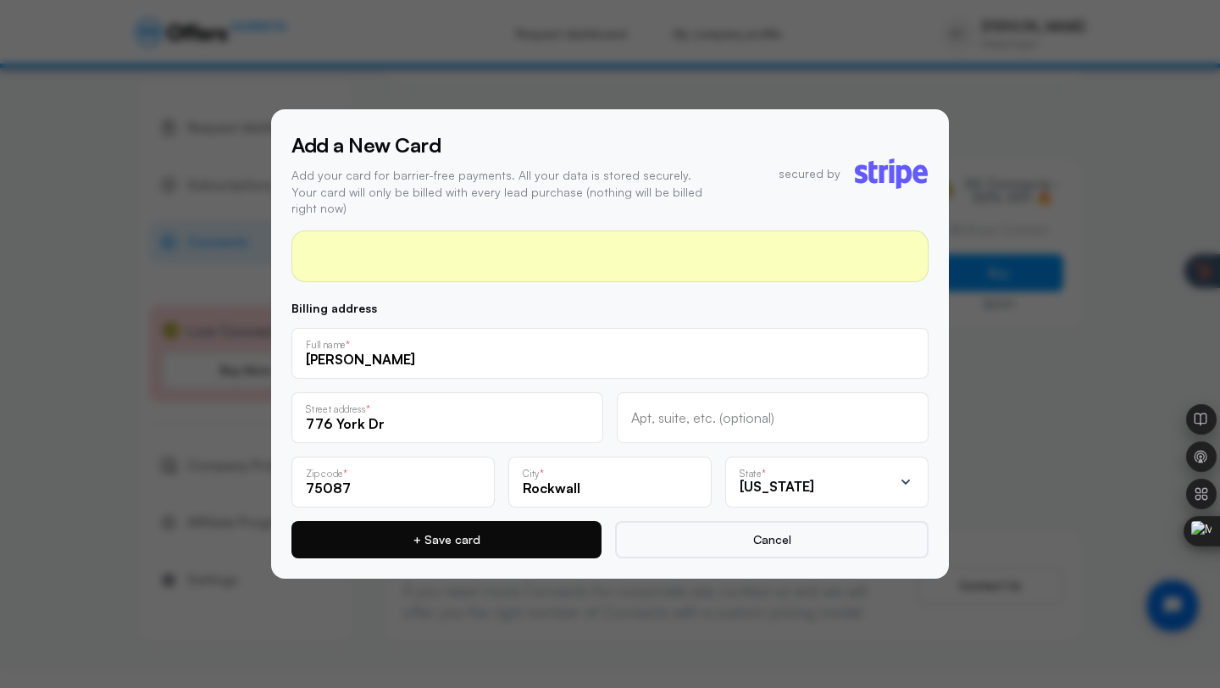
click at [491, 533] on button "+ Save card" at bounding box center [446, 539] width 310 height 37
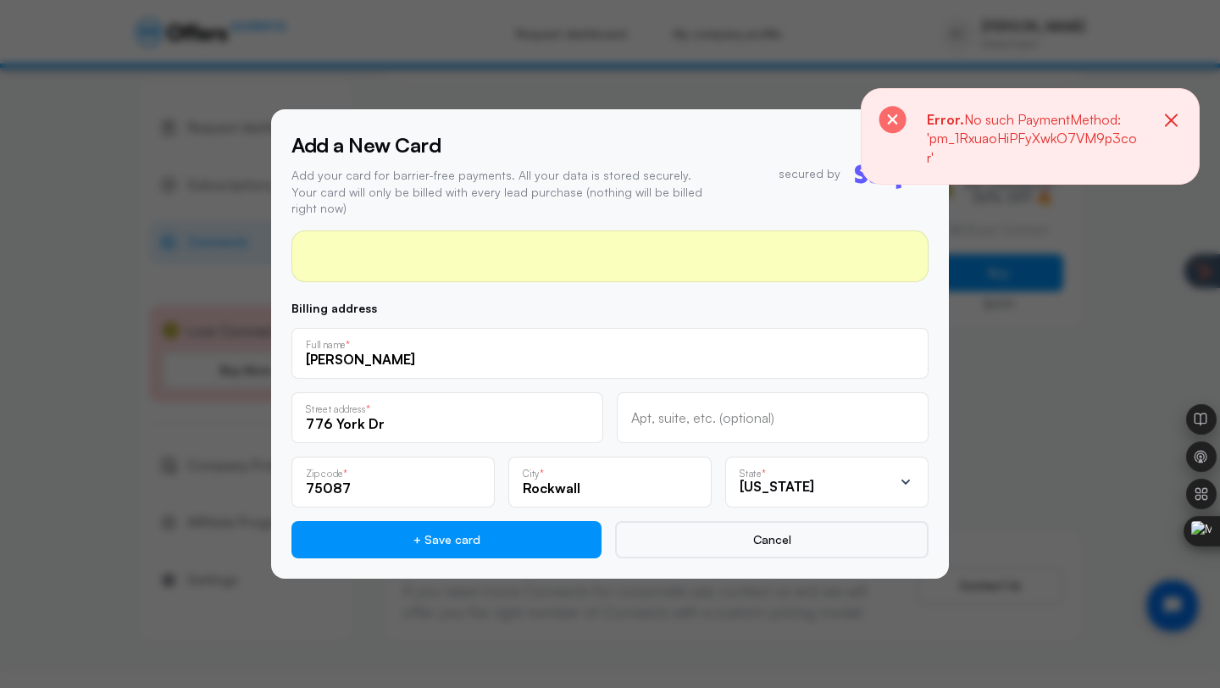
click at [1174, 121] on icon "button" at bounding box center [1171, 120] width 21 height 21
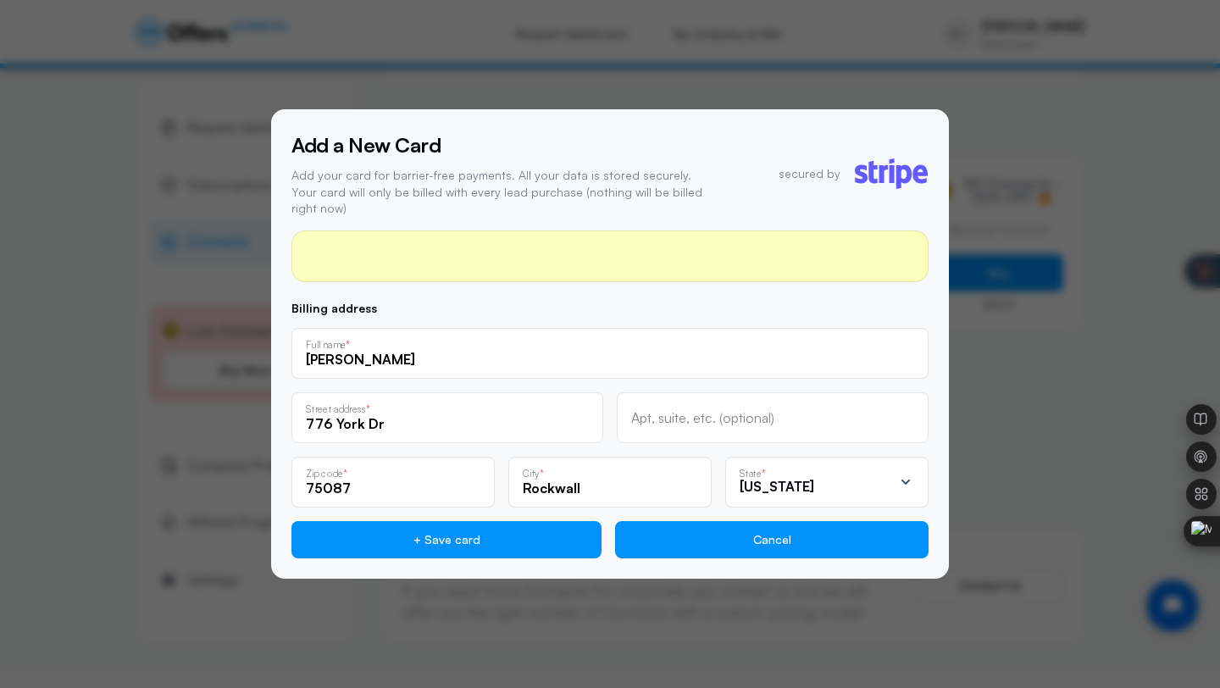
click at [776, 545] on button "Cancel" at bounding box center [771, 539] width 313 height 37
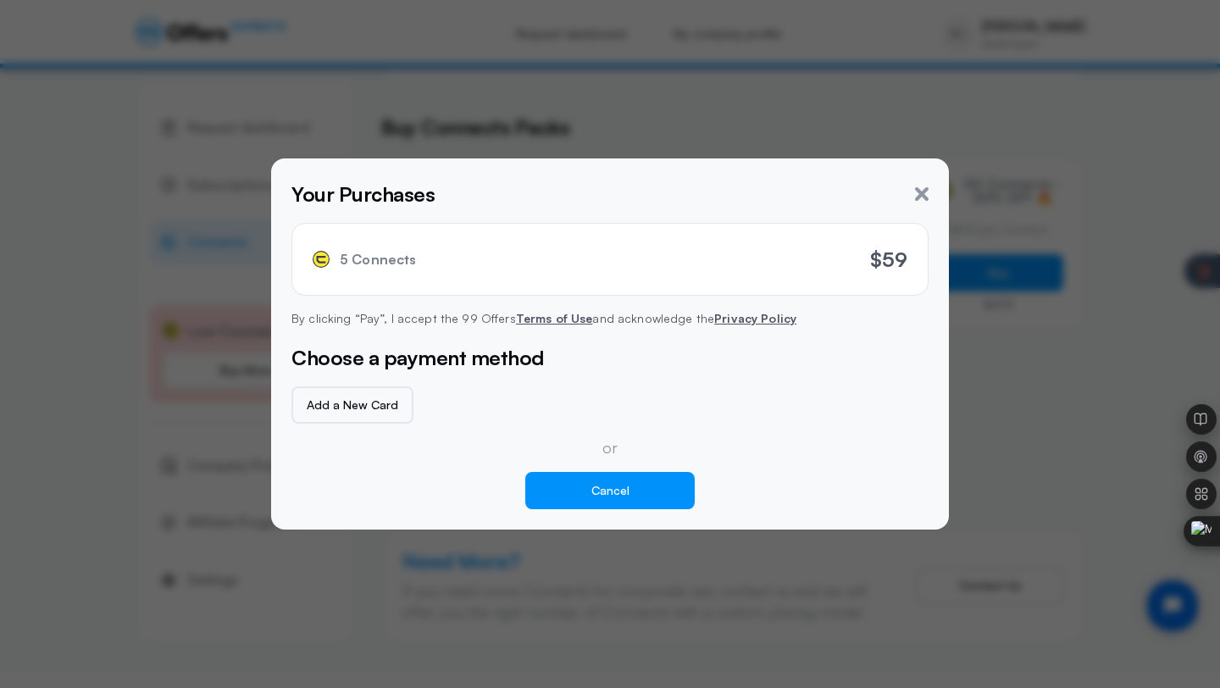
click at [607, 487] on button "Cancel" at bounding box center [609, 490] width 169 height 37
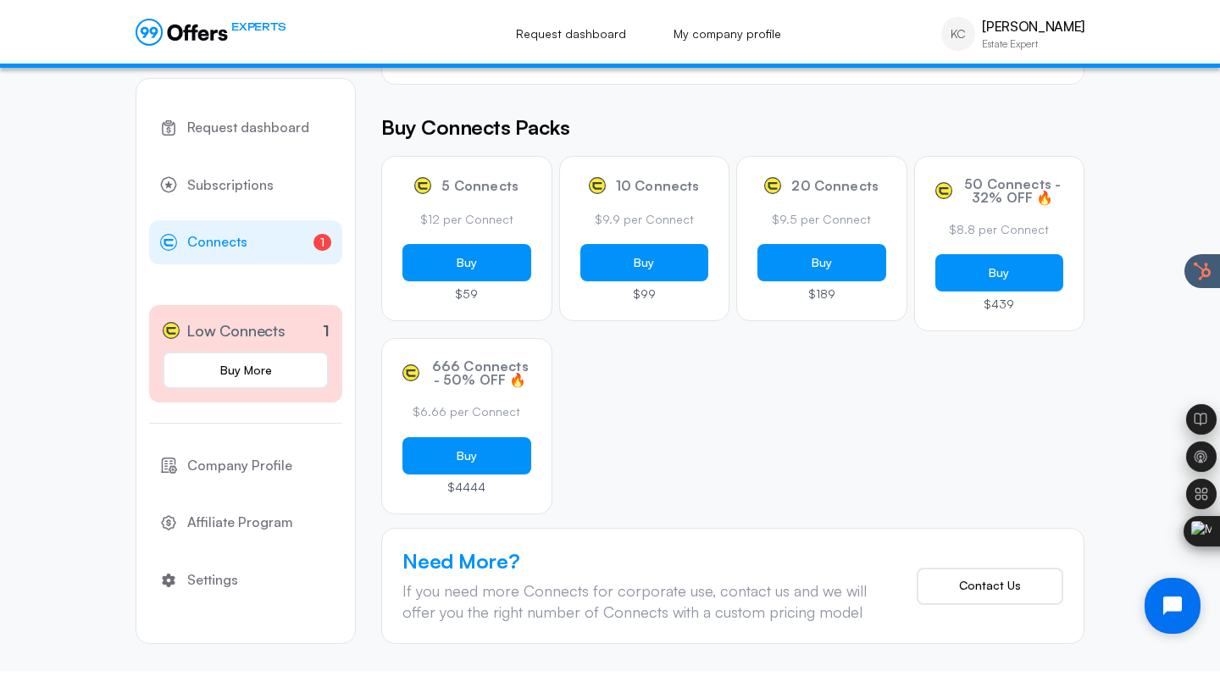
click at [1156, 603] on button "Open chat widget" at bounding box center [1173, 606] width 56 height 56
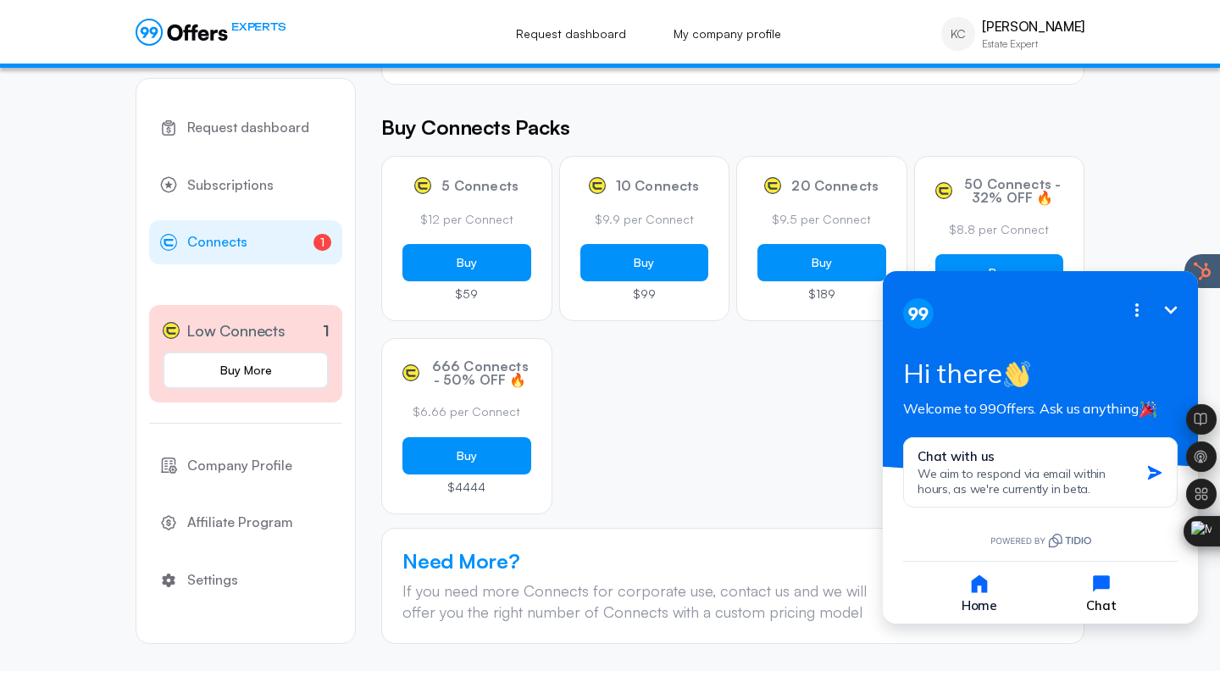
click at [1095, 582] on icon "button" at bounding box center [1101, 583] width 17 height 17
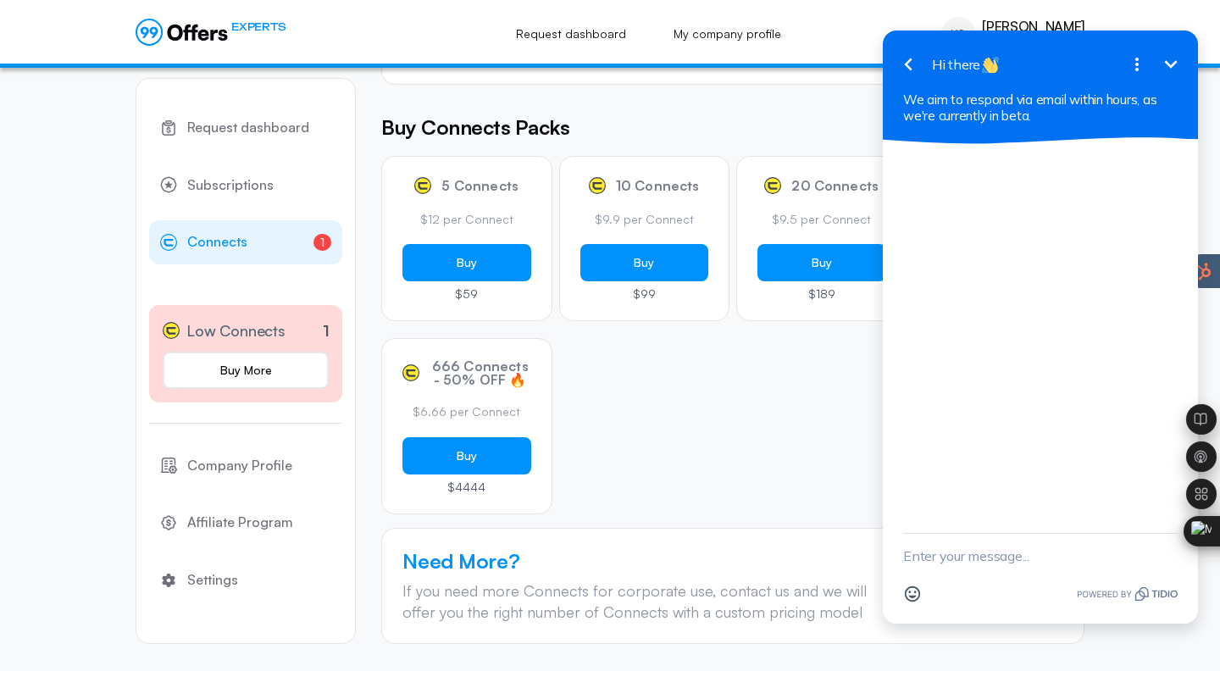
click at [1028, 551] on textarea "New message" at bounding box center [1040, 556] width 275 height 44
click at [1004, 553] on textarea "Not allowing me to buy more connects. Recieving an error." at bounding box center [1019, 547] width 232 height 61
type textarea "Not allowing me to buy more connects. Receiving an error."
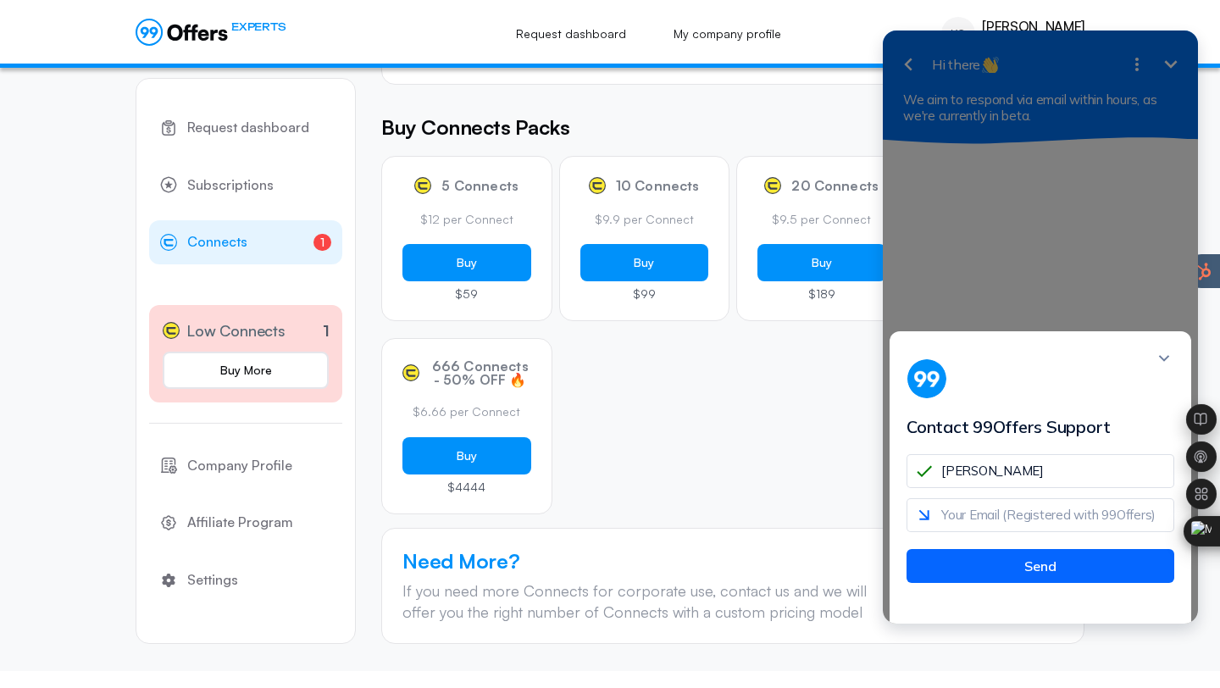
type input "[PERSON_NAME]"
type input "[PERSON_NAME][EMAIL_ADDRESS][DOMAIN_NAME]"
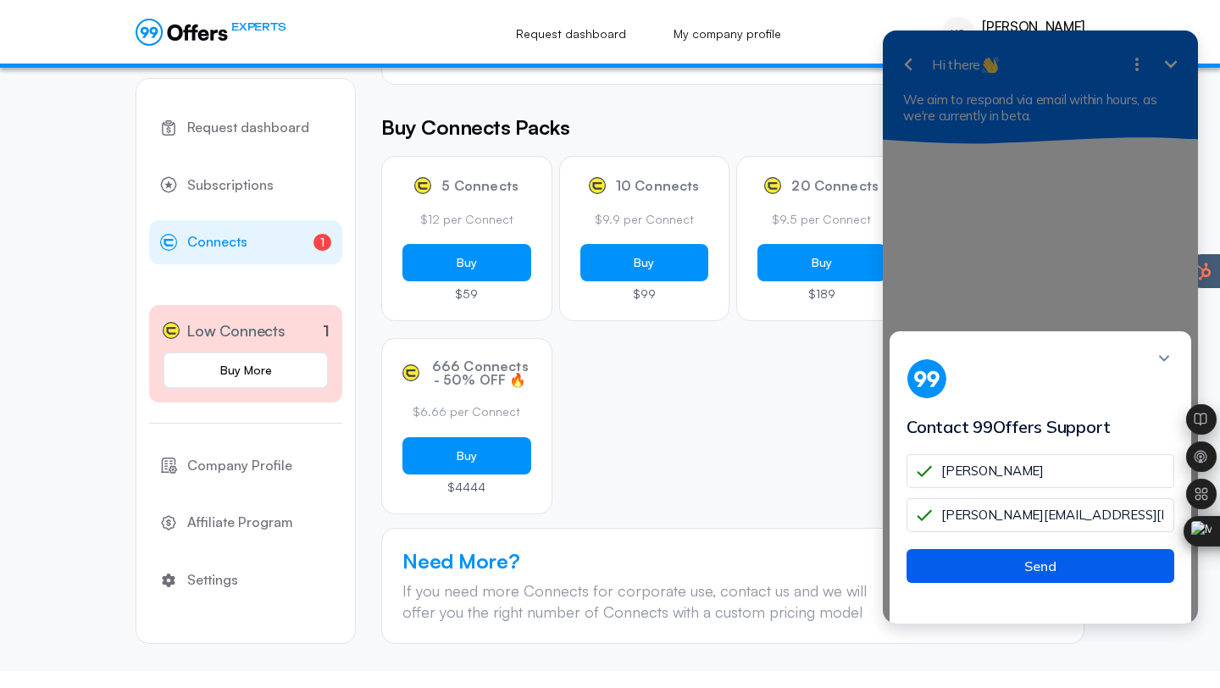
click at [1029, 581] on button "Send" at bounding box center [1041, 566] width 268 height 34
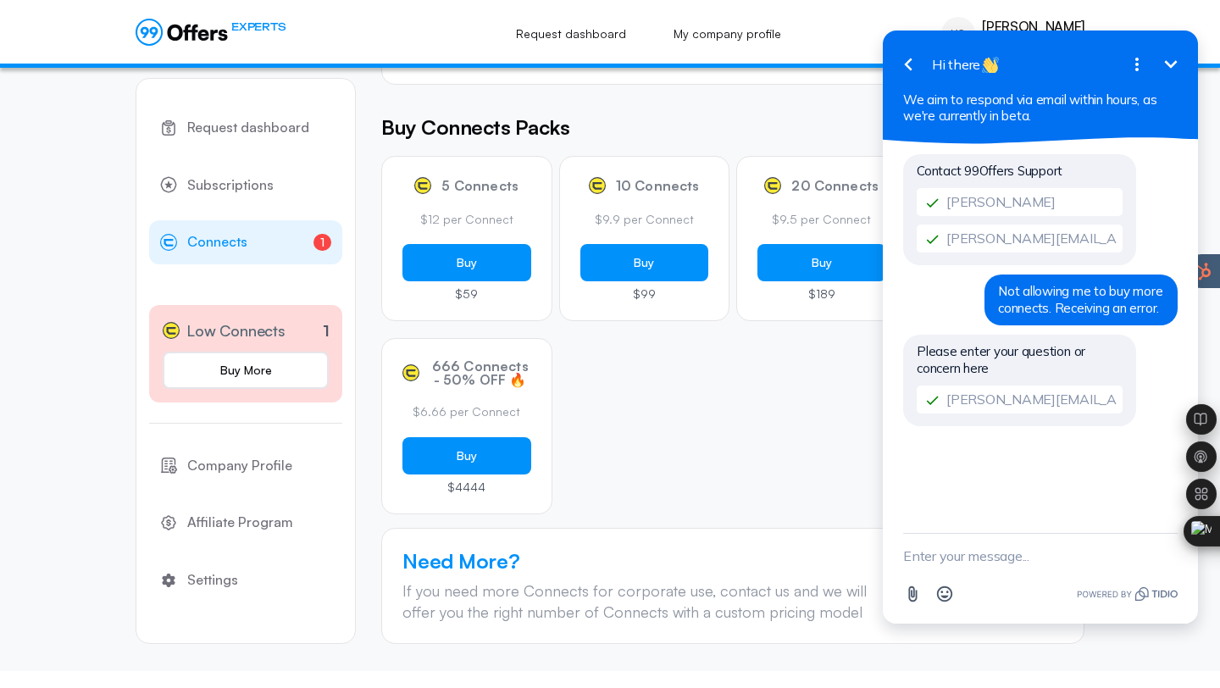
click at [1003, 395] on input "[PERSON_NAME][EMAIL_ADDRESS][DOMAIN_NAME]" at bounding box center [1020, 399] width 206 height 28
click at [996, 541] on textarea "New message" at bounding box center [1040, 556] width 275 height 44
click at [914, 73] on icon "button" at bounding box center [908, 64] width 20 height 20
